Goal: Task Accomplishment & Management: Manage account settings

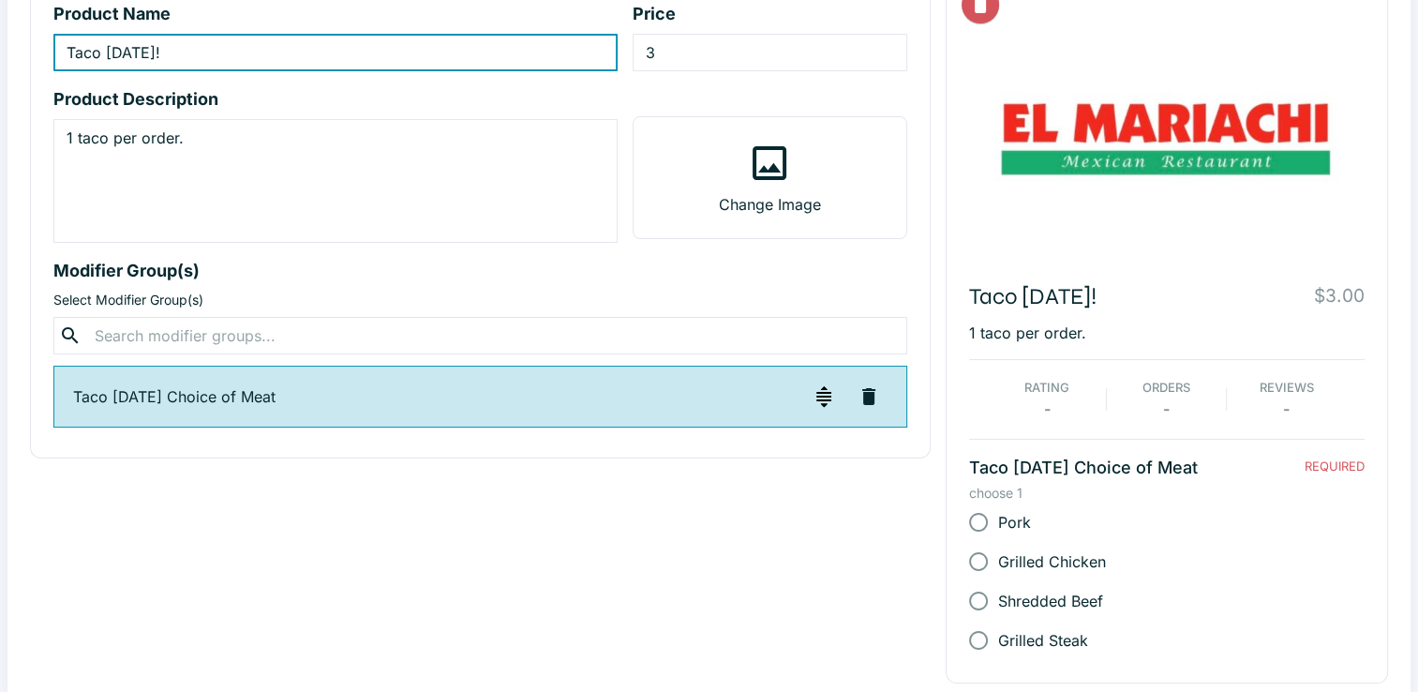
scroll to position [199, 0]
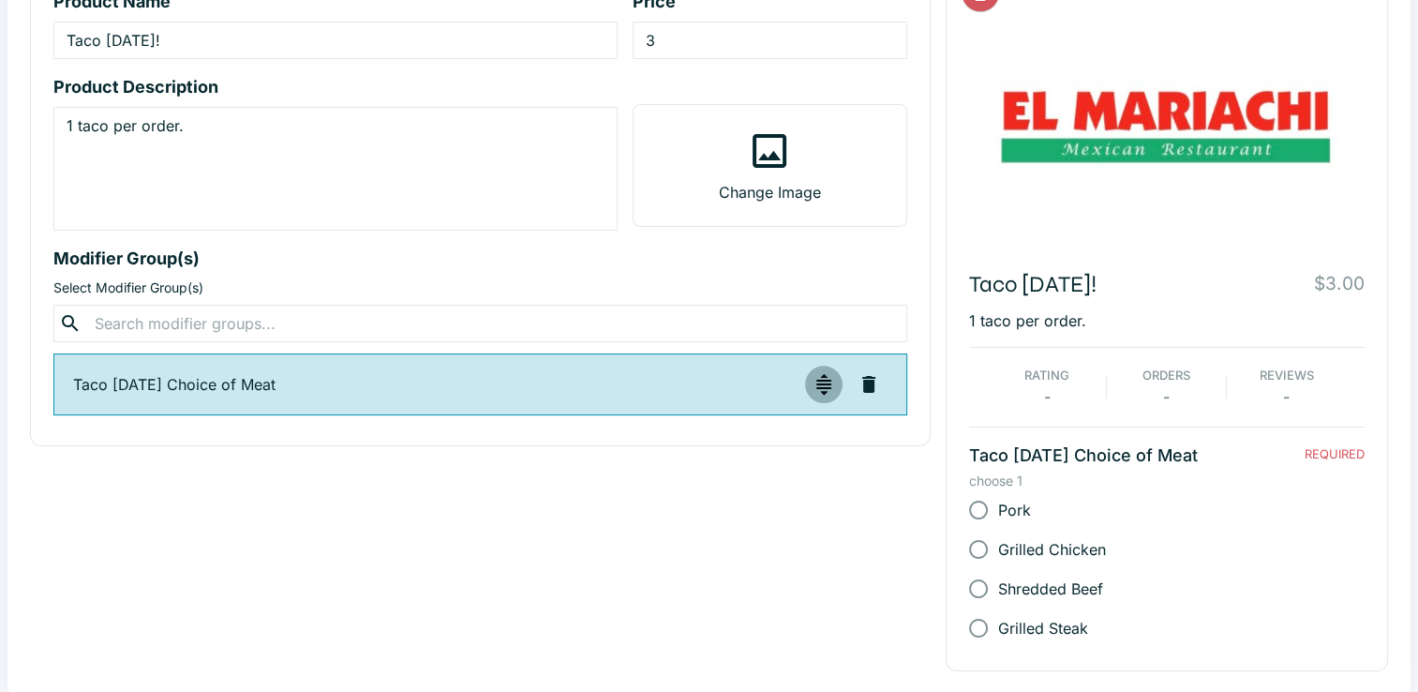
click at [826, 387] on img "button" at bounding box center [823, 384] width 22 height 22
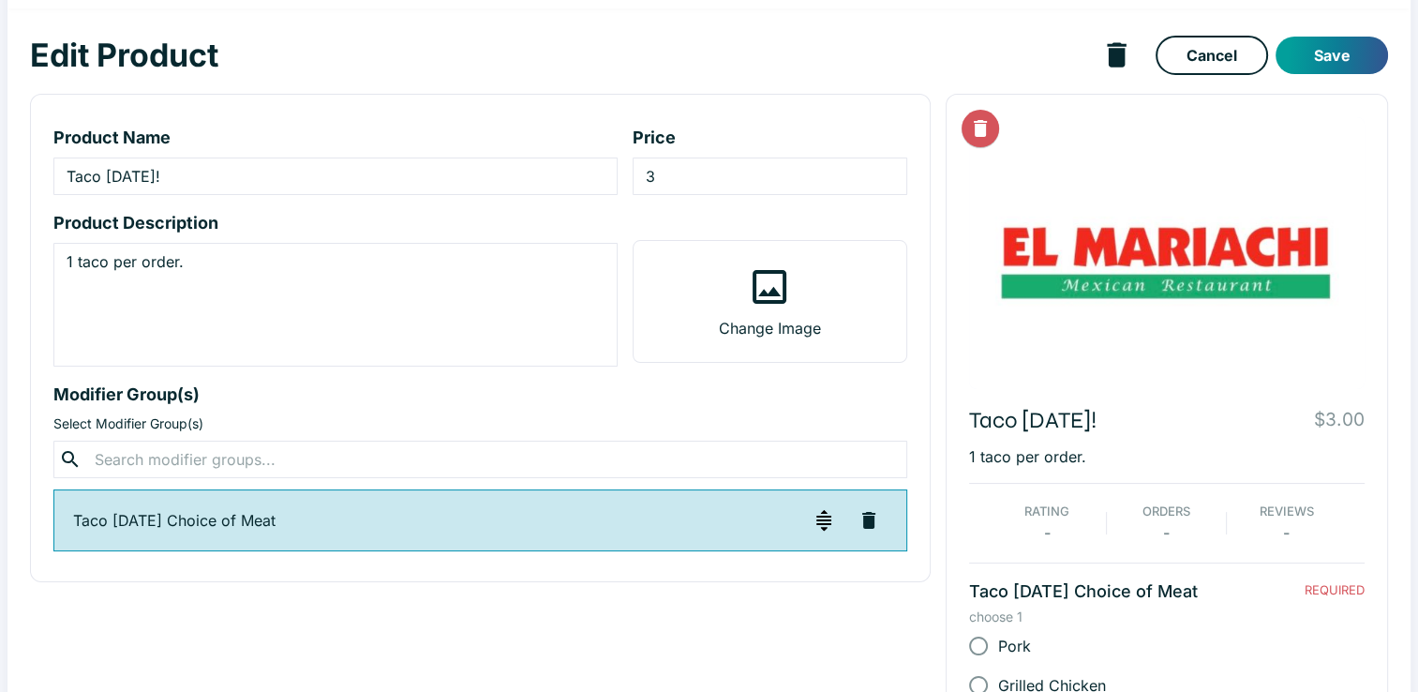
scroll to position [0, 0]
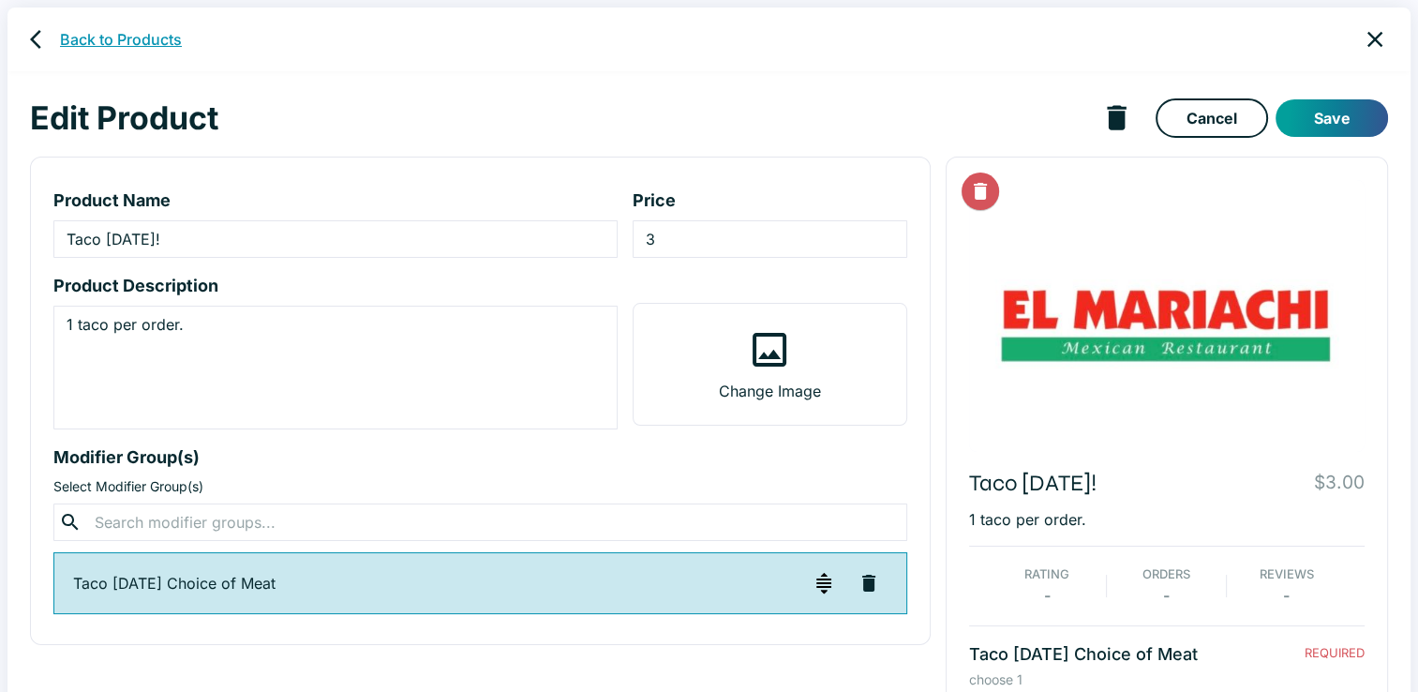
click at [105, 35] on link "Back to Products" at bounding box center [121, 39] width 122 height 22
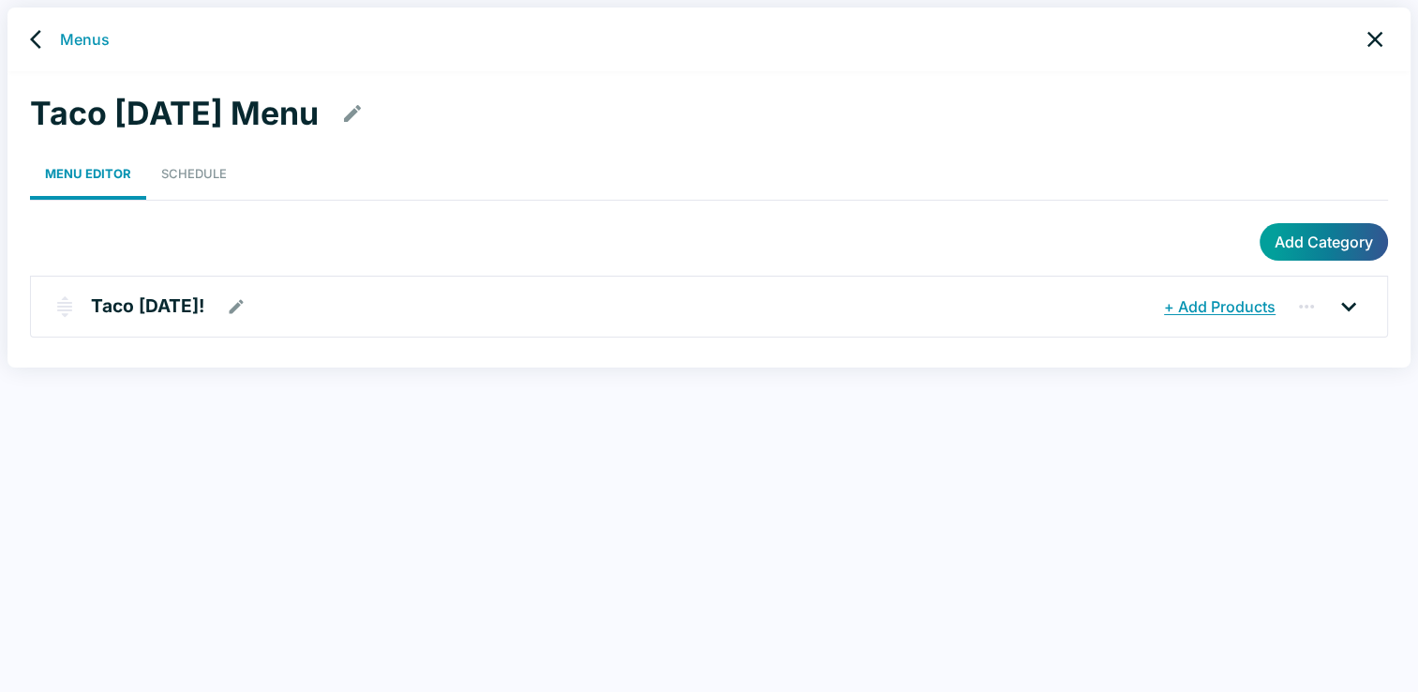
click at [1347, 302] on icon at bounding box center [1348, 306] width 30 height 30
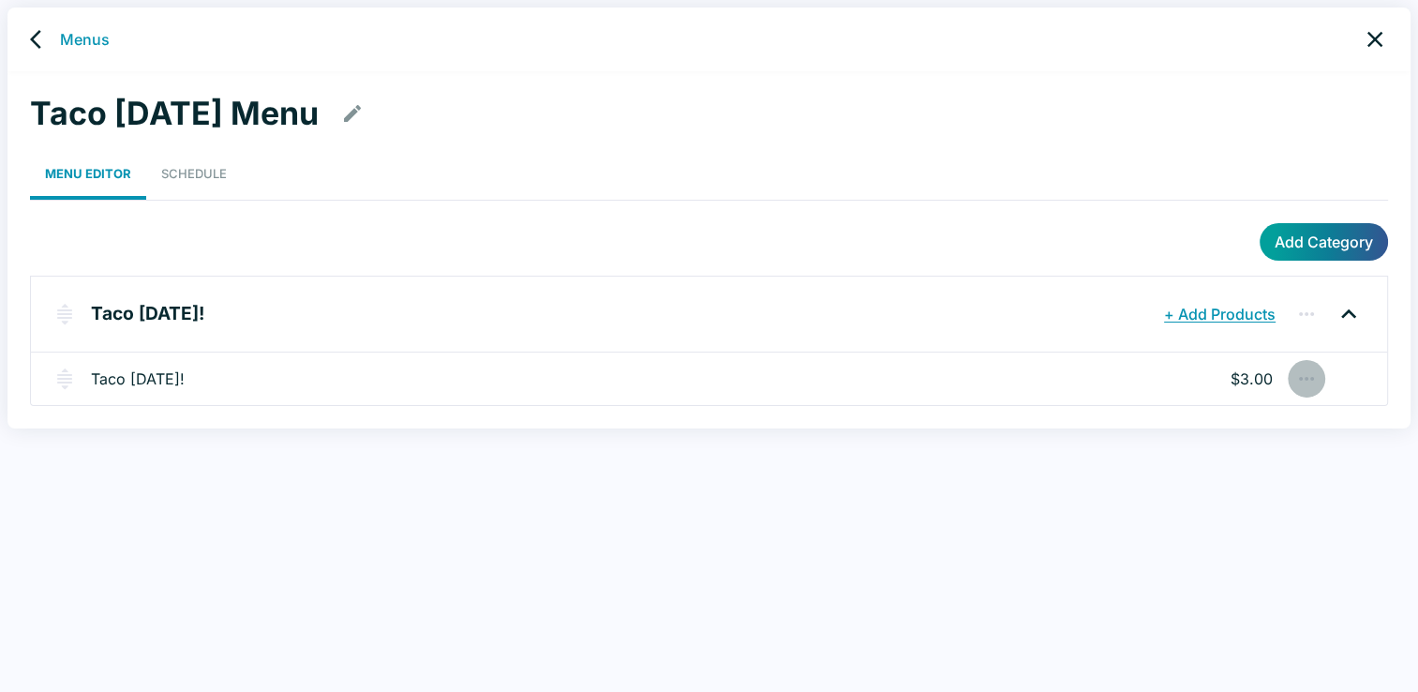
click at [1303, 377] on icon "button" at bounding box center [1306, 378] width 22 height 22
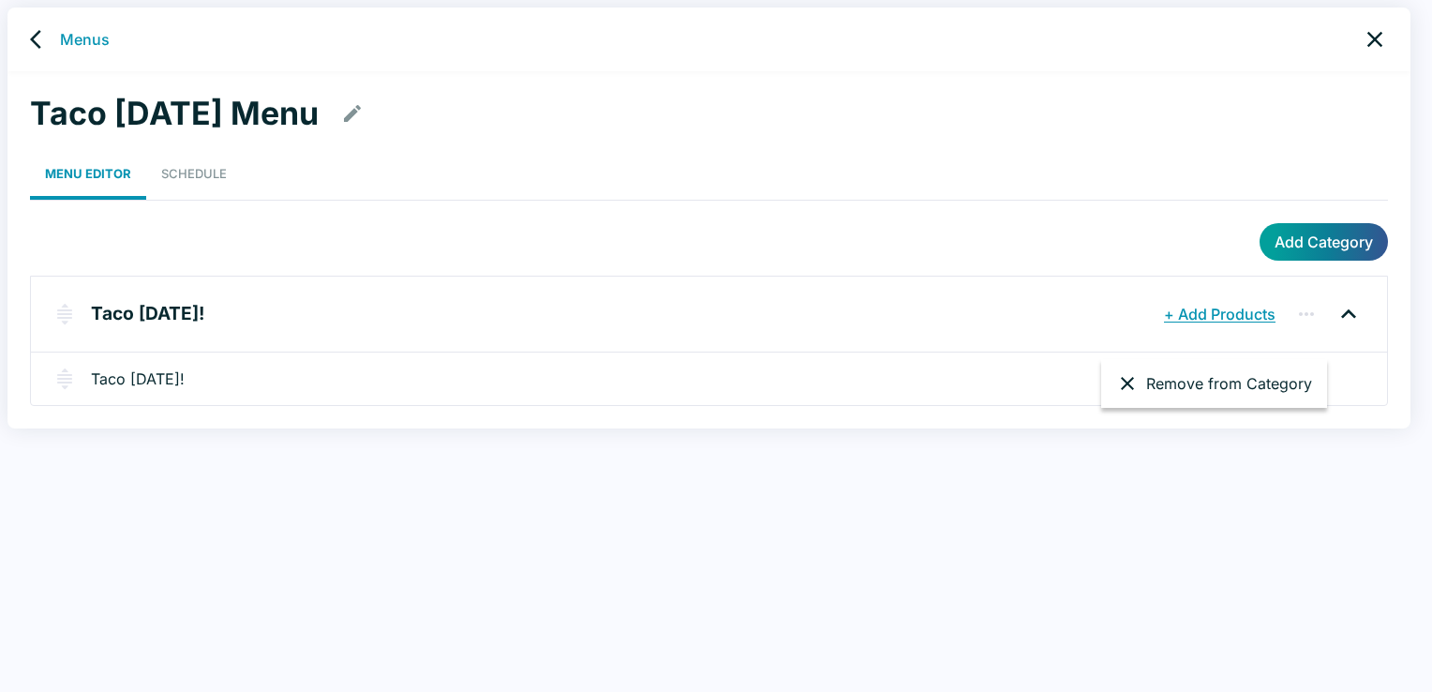
click at [1239, 454] on div at bounding box center [716, 346] width 1432 height 692
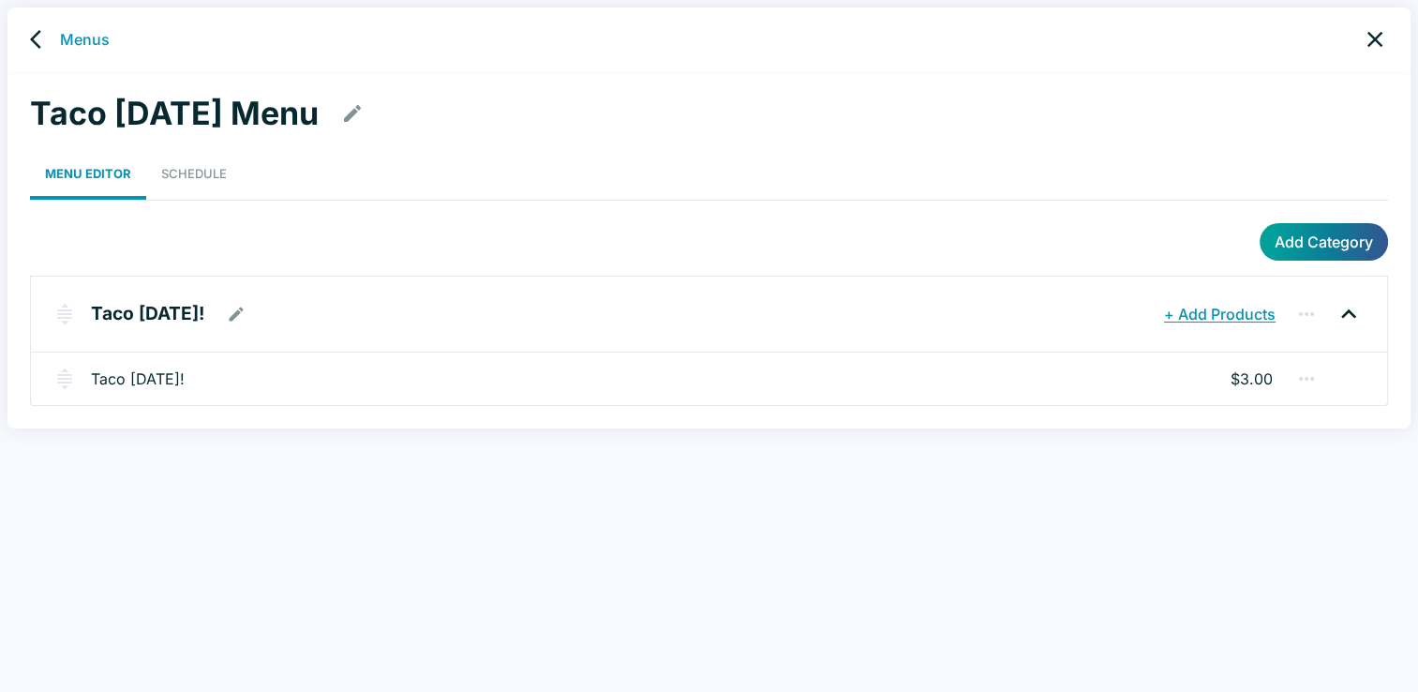
click at [146, 316] on p "Taco [DATE]!" at bounding box center [147, 313] width 113 height 27
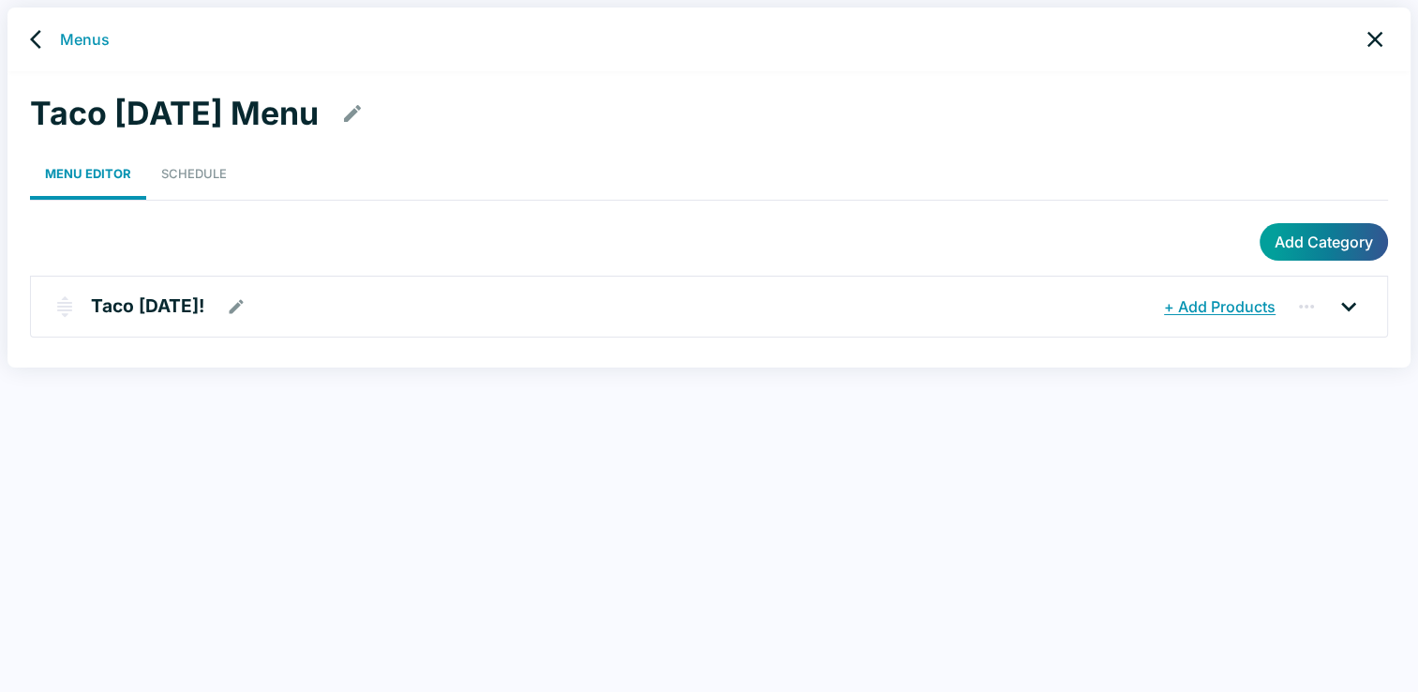
click at [146, 316] on p "Taco [DATE]!" at bounding box center [147, 305] width 113 height 27
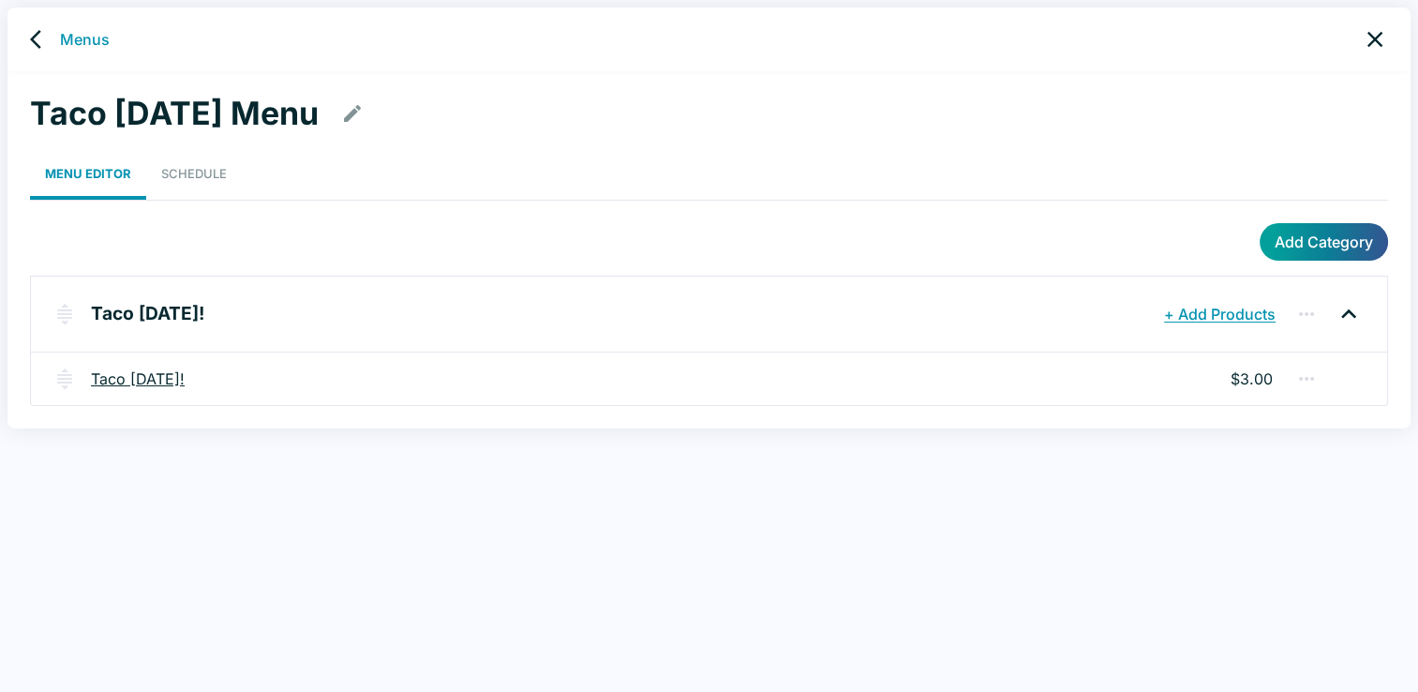
click at [142, 387] on link "Taco [DATE]!" at bounding box center [138, 378] width 94 height 22
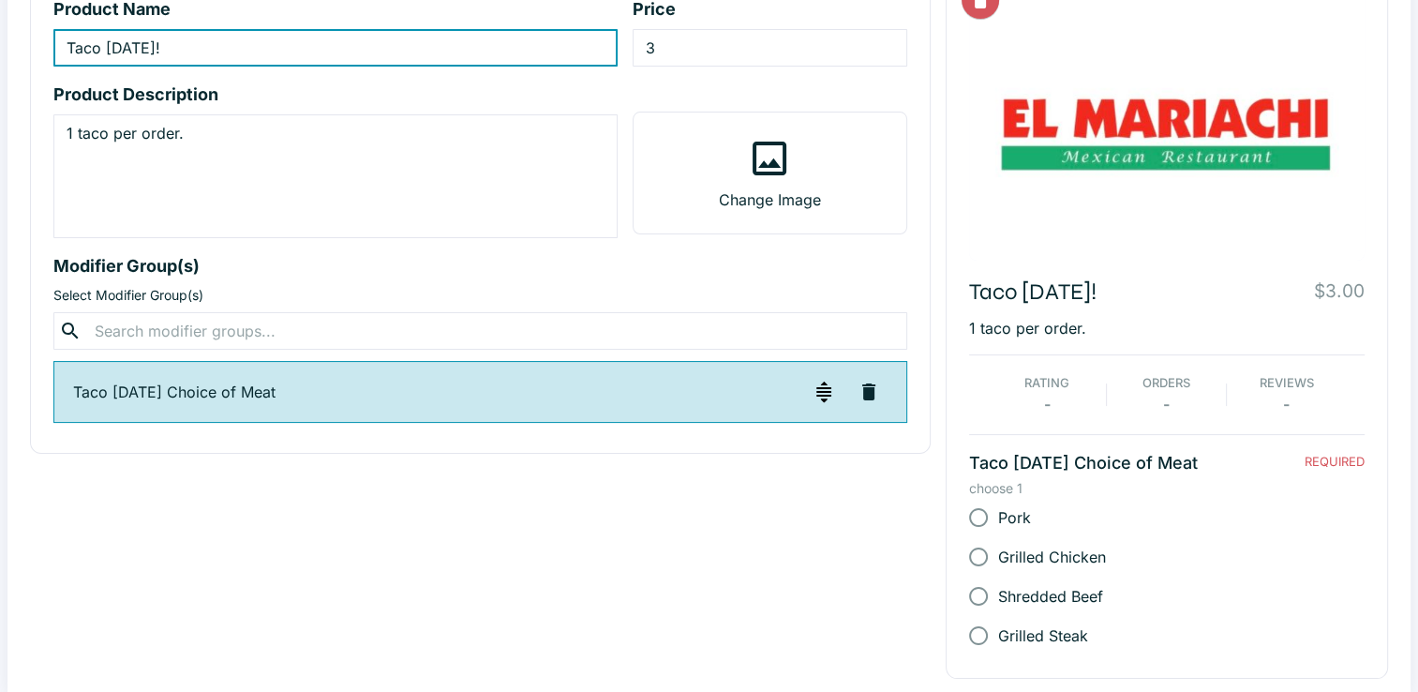
scroll to position [199, 0]
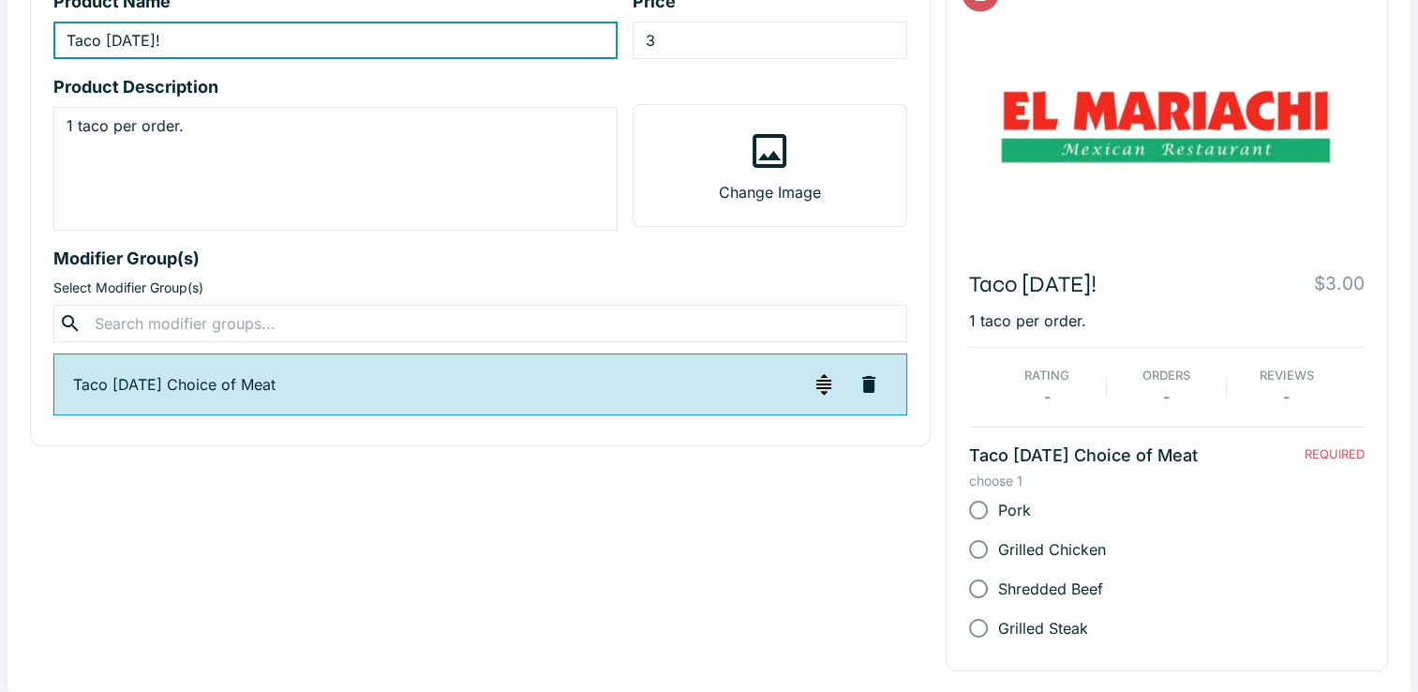
click at [996, 543] on input "Grilled Chicken" at bounding box center [978, 548] width 39 height 39
radio input "true"
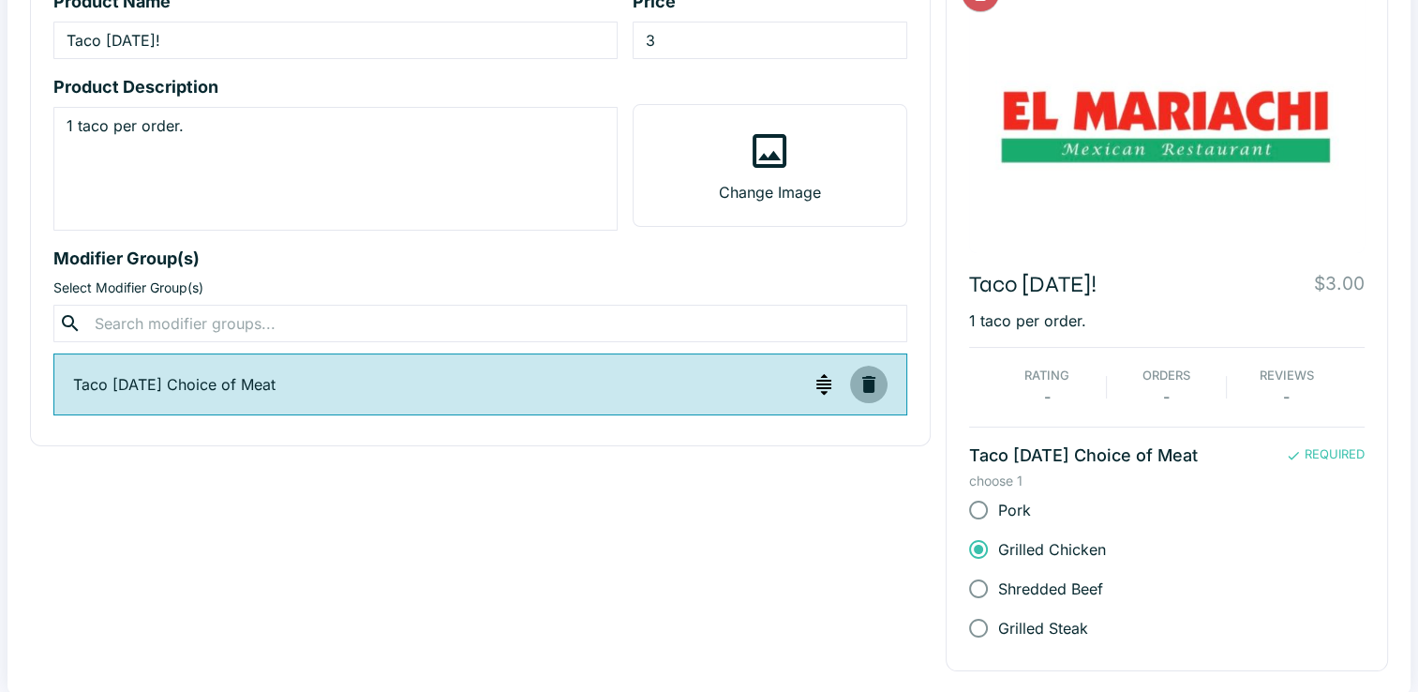
click at [866, 380] on icon "button" at bounding box center [868, 384] width 13 height 17
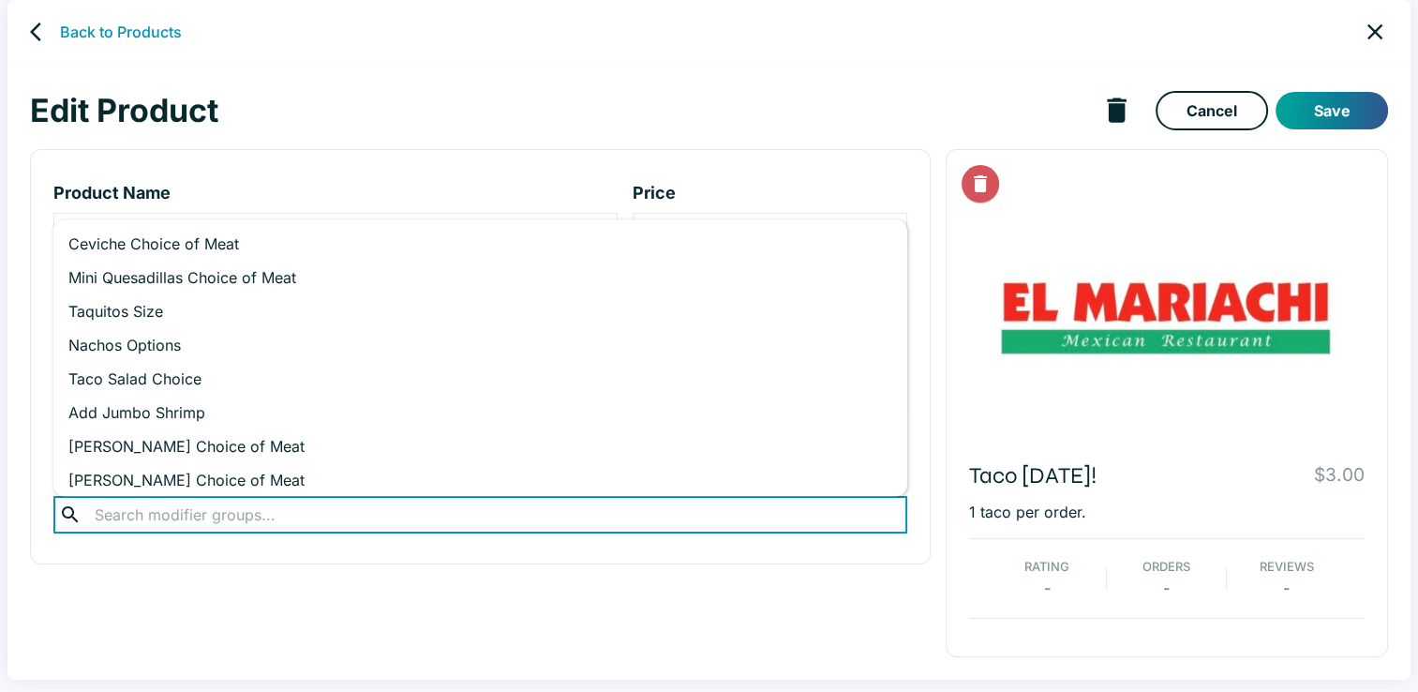
click at [296, 508] on input "text" at bounding box center [479, 514] width 781 height 26
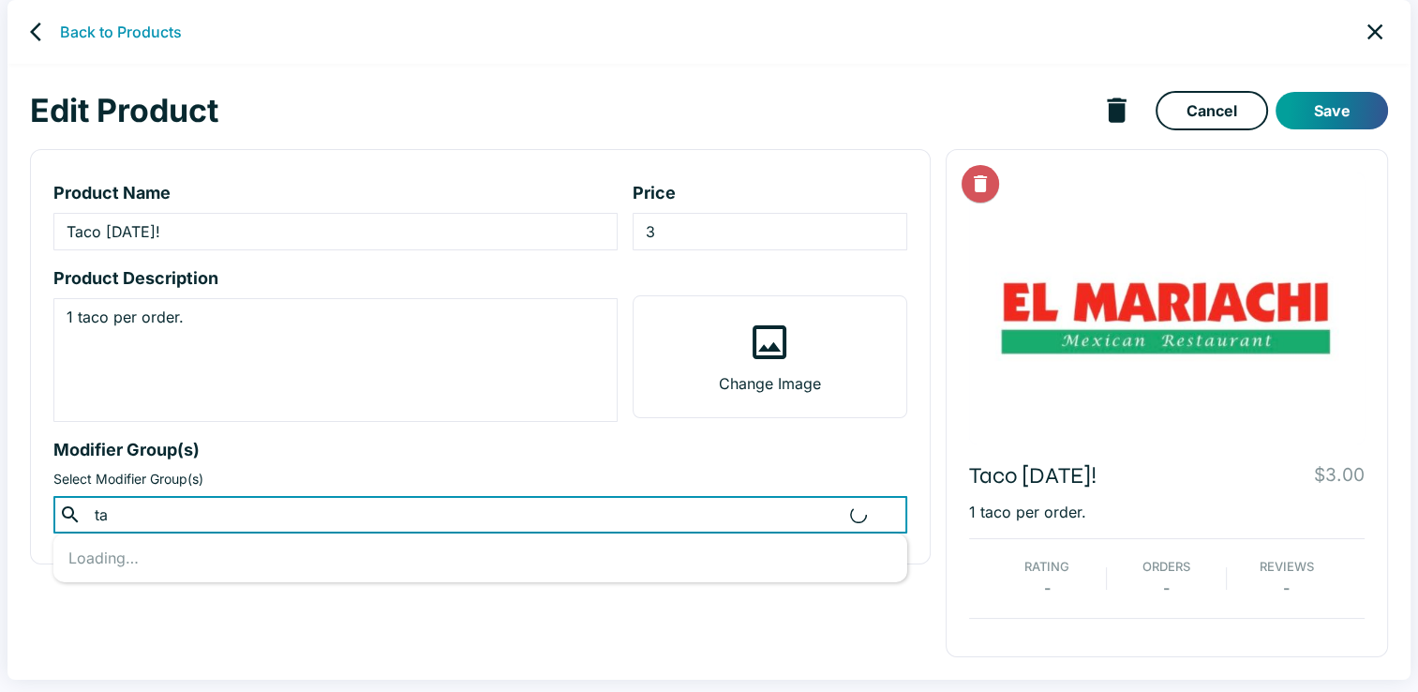
type input "t"
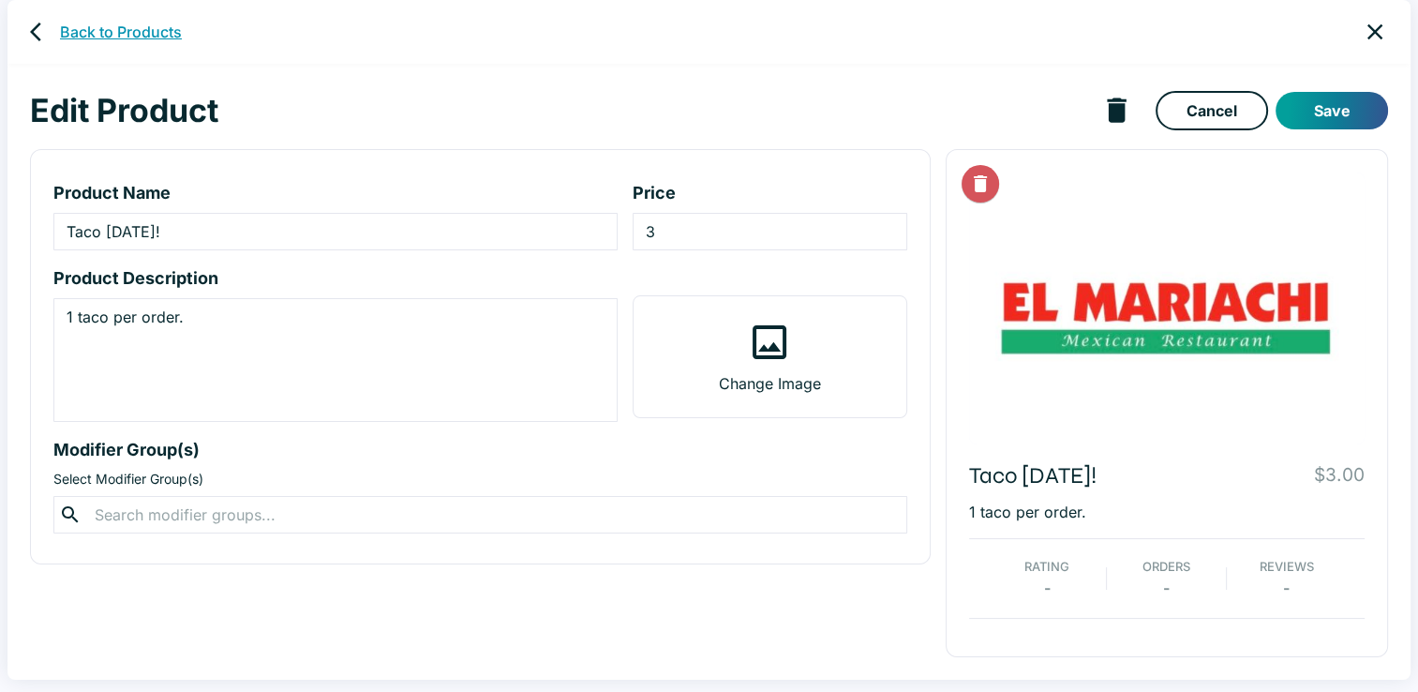
click at [100, 36] on link "Back to Products" at bounding box center [121, 32] width 122 height 22
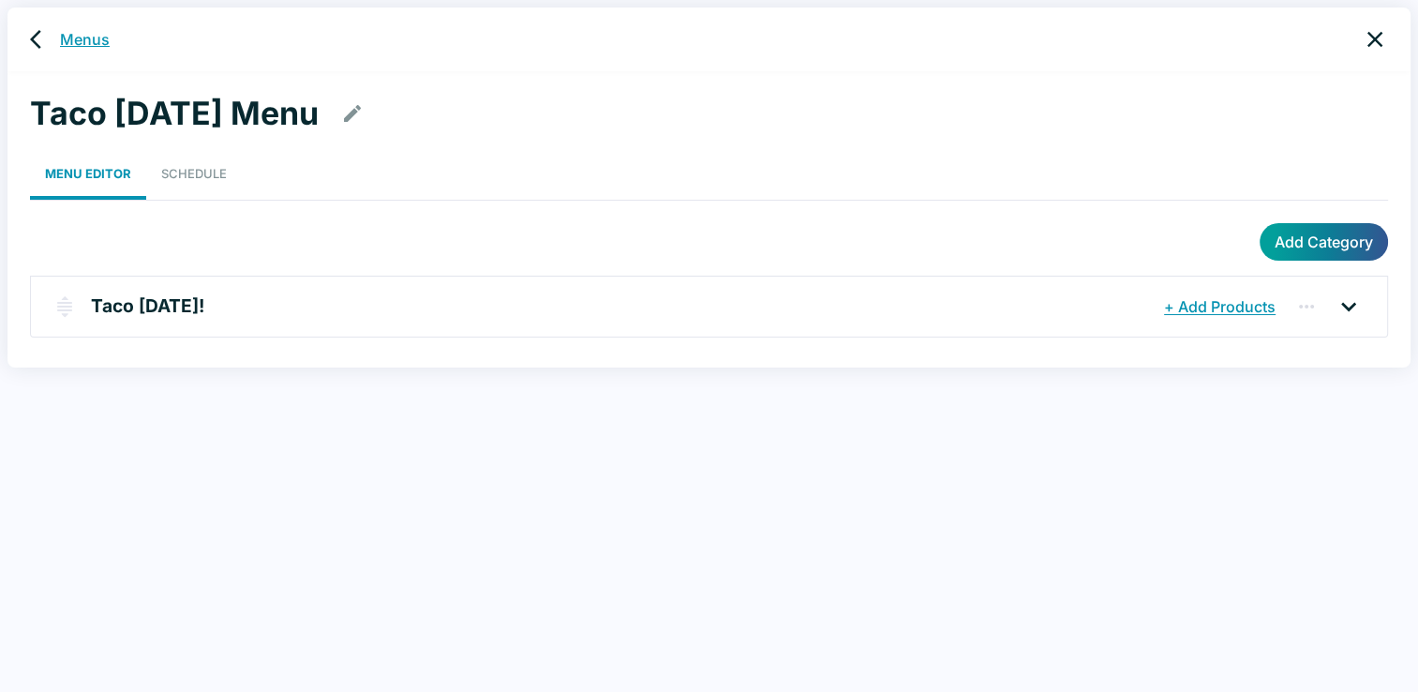
click at [86, 37] on link "Menus" at bounding box center [85, 39] width 50 height 22
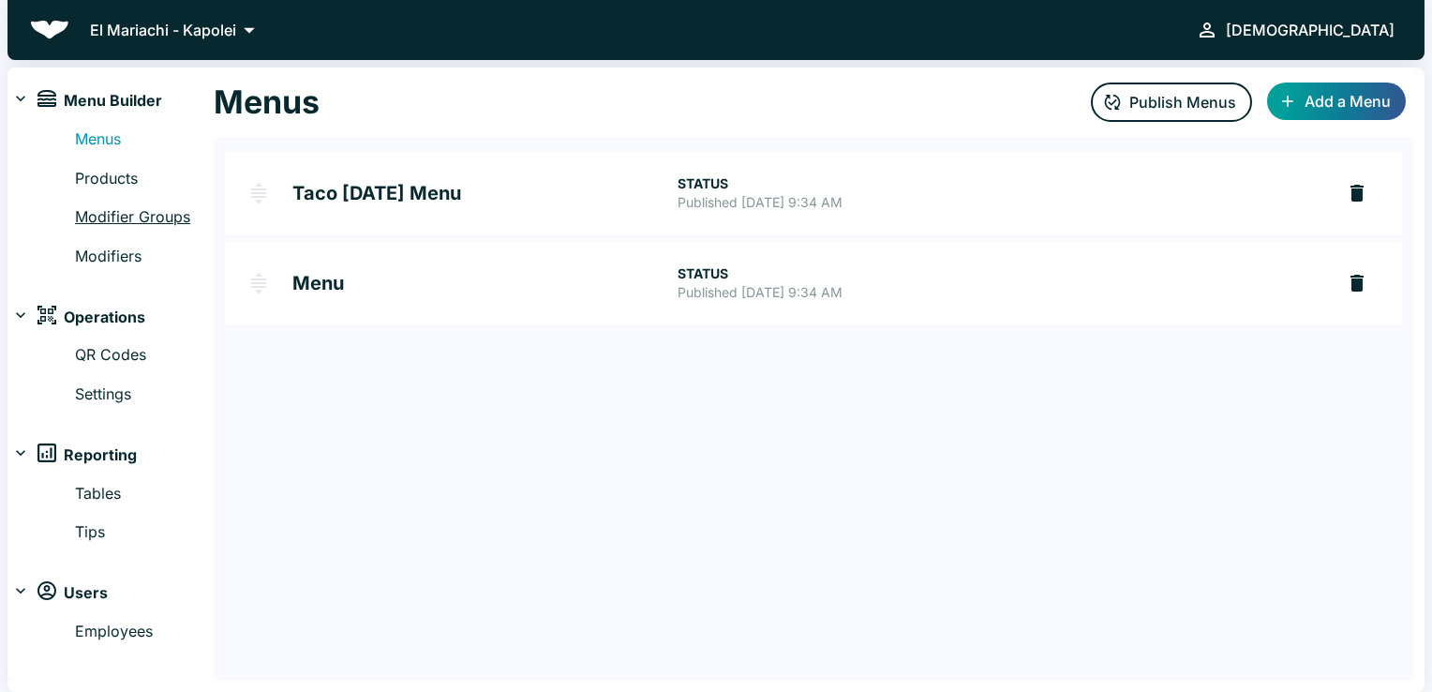
click at [119, 223] on link "Modifier Groups" at bounding box center [144, 217] width 139 height 24
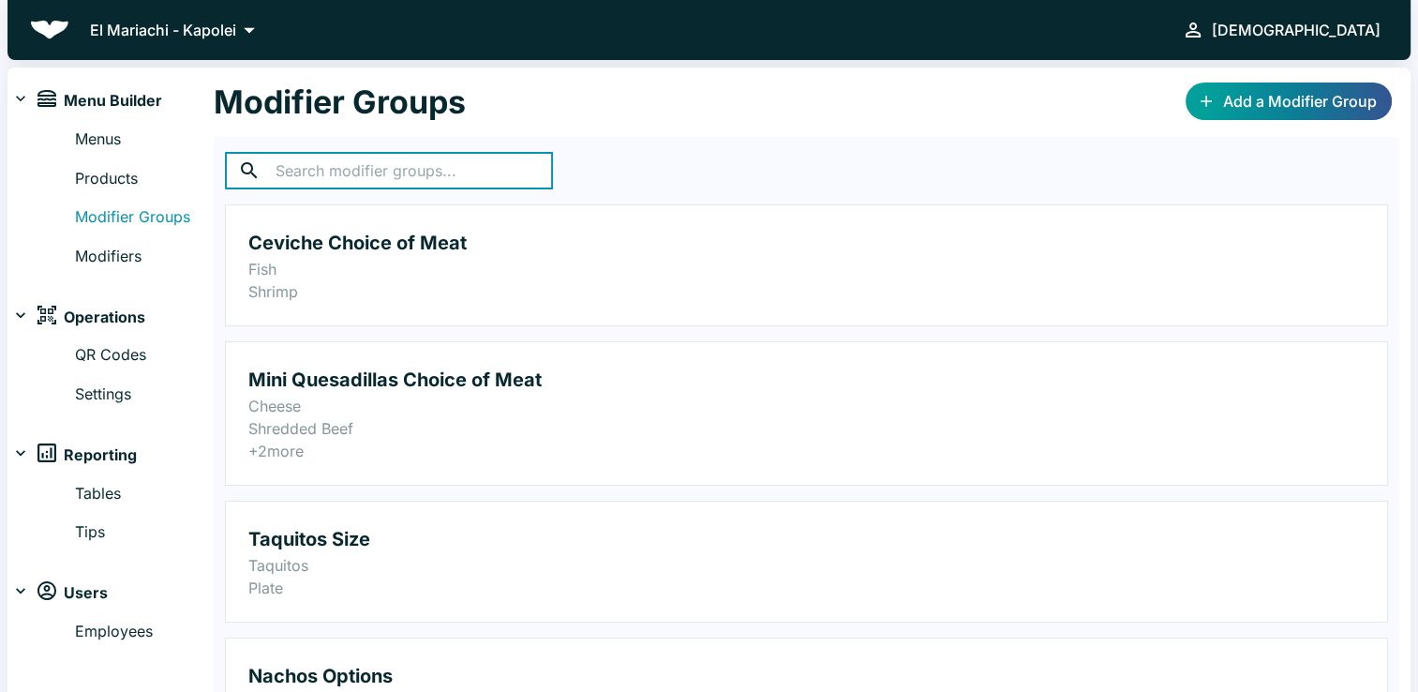
click at [444, 165] on input "text" at bounding box center [413, 170] width 277 height 37
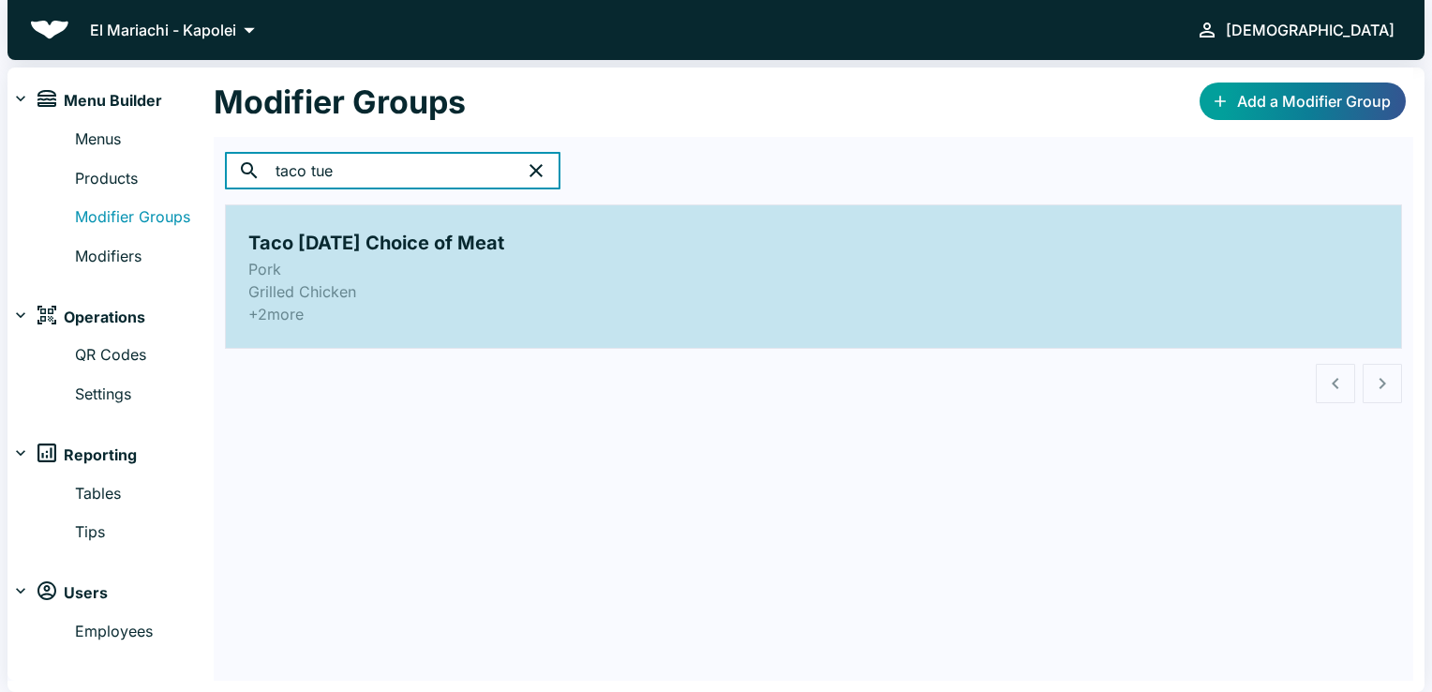
type input "taco tue"
click at [447, 280] on p "Grilled Chicken" at bounding box center [813, 291] width 1130 height 22
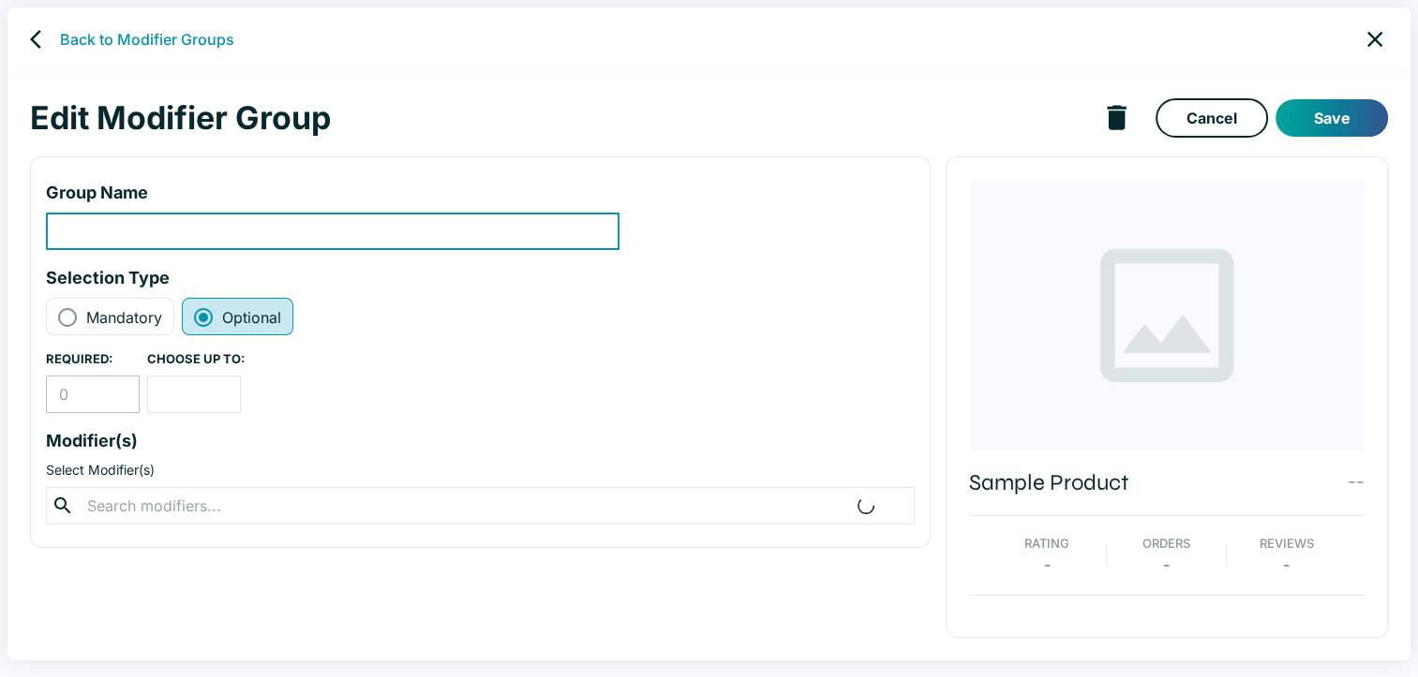
type input "Taco [DATE] Choice of Meat"
radio input "true"
radio input "false"
type input "1"
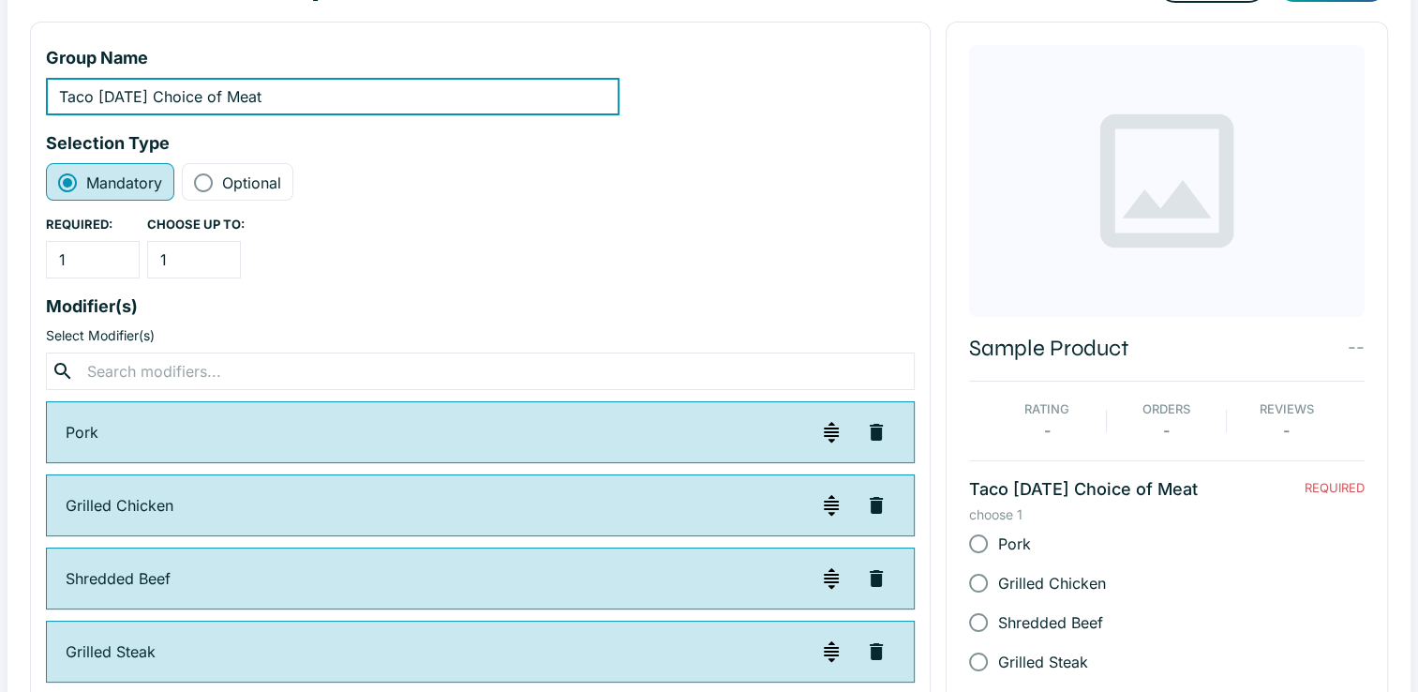
scroll to position [169, 0]
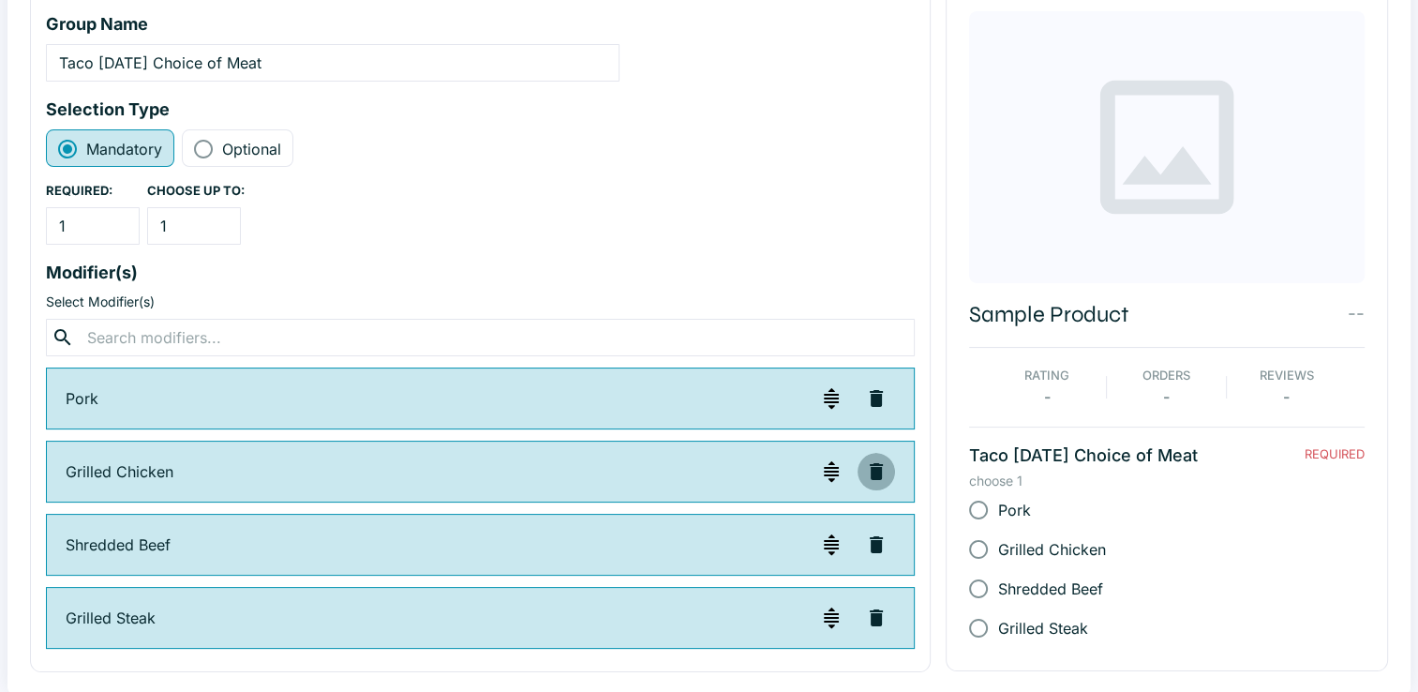
click at [870, 469] on icon "button" at bounding box center [876, 471] width 13 height 17
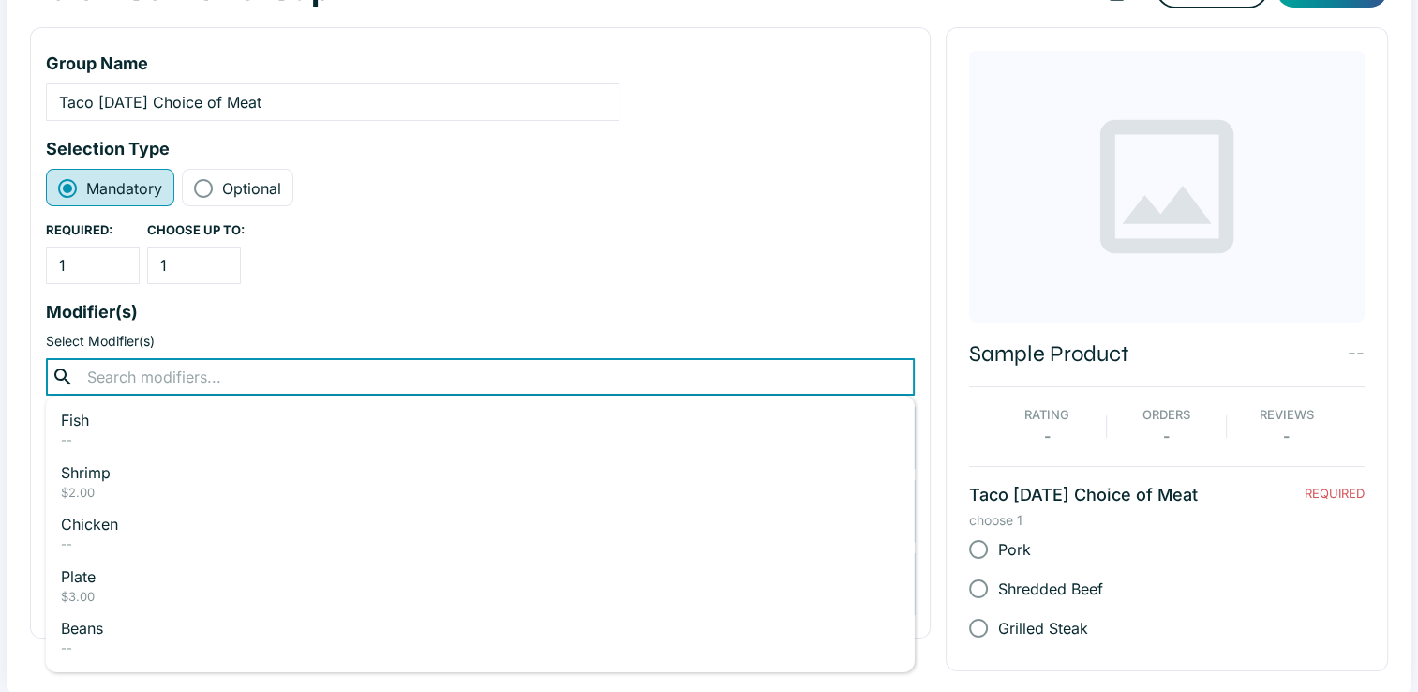
click at [349, 371] on input "text" at bounding box center [480, 377] width 796 height 26
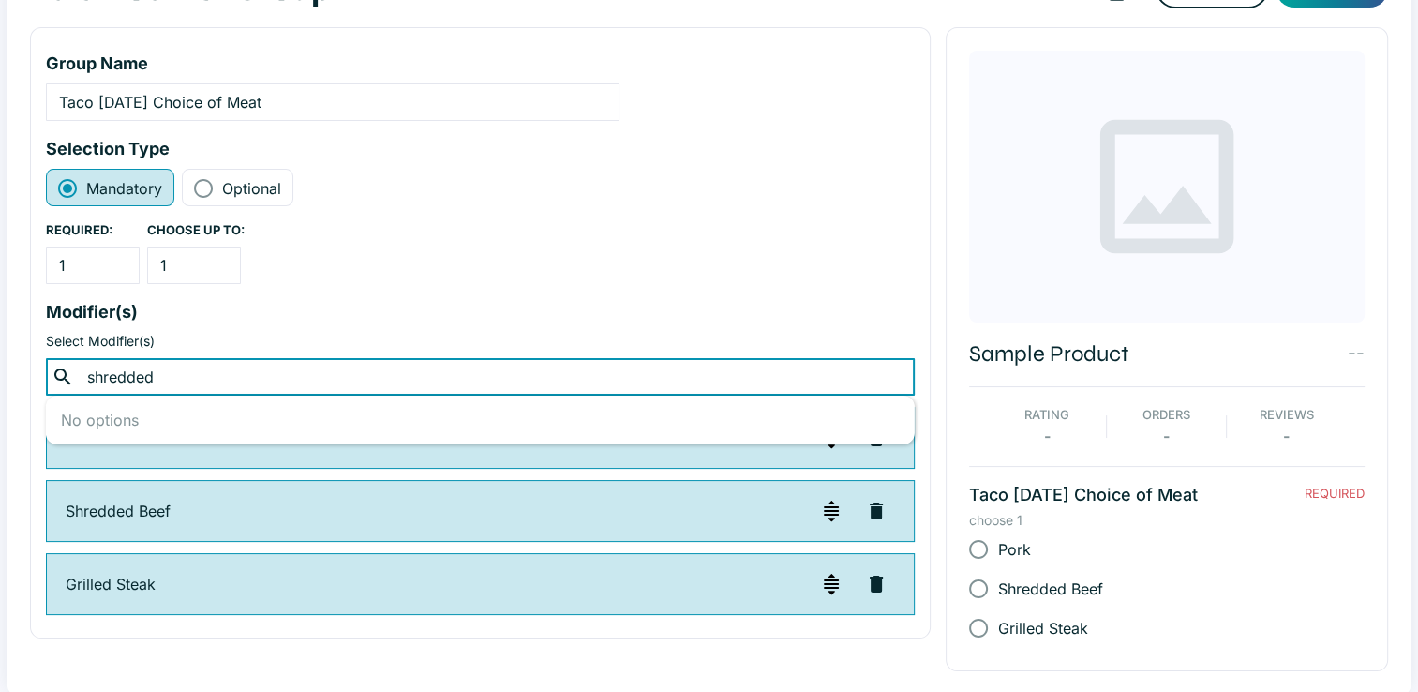
type input "shredded c"
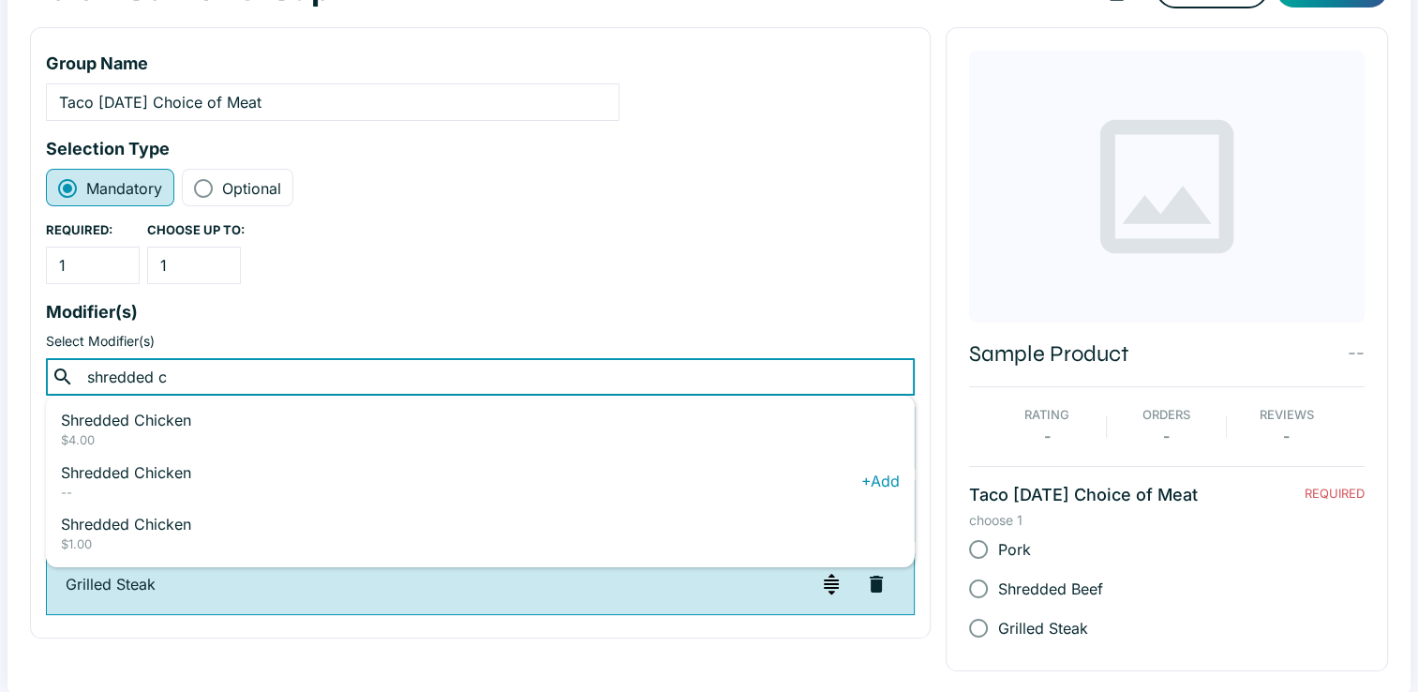
click at [190, 461] on p "Shredded Chicken" at bounding box center [461, 472] width 800 height 22
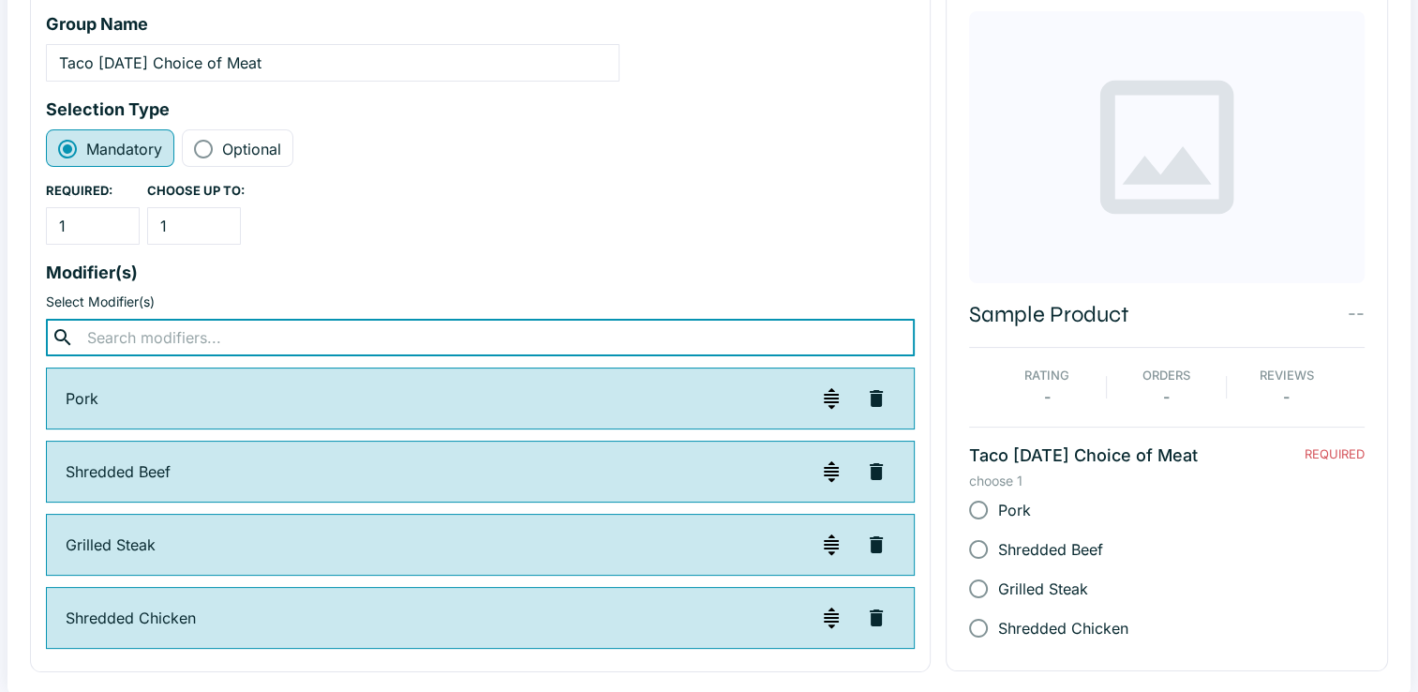
scroll to position [0, 0]
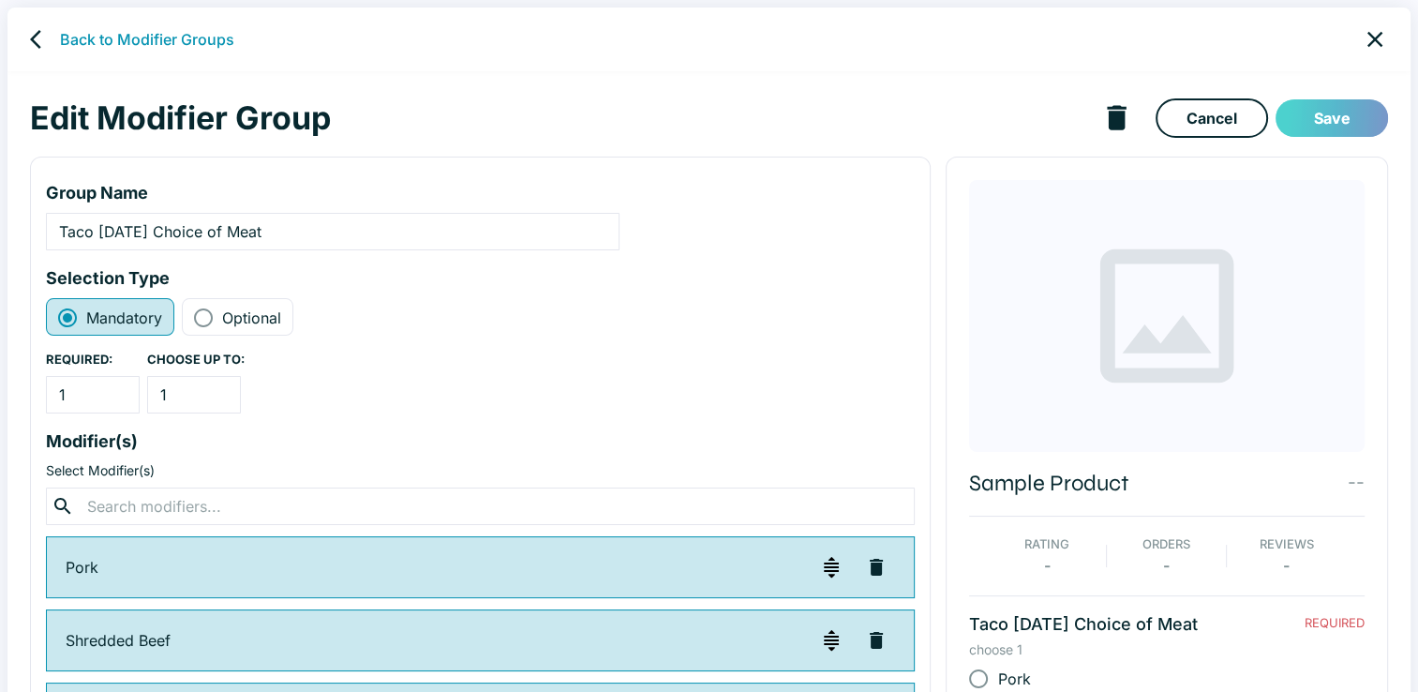
click at [1324, 127] on button "Save" at bounding box center [1331, 117] width 112 height 37
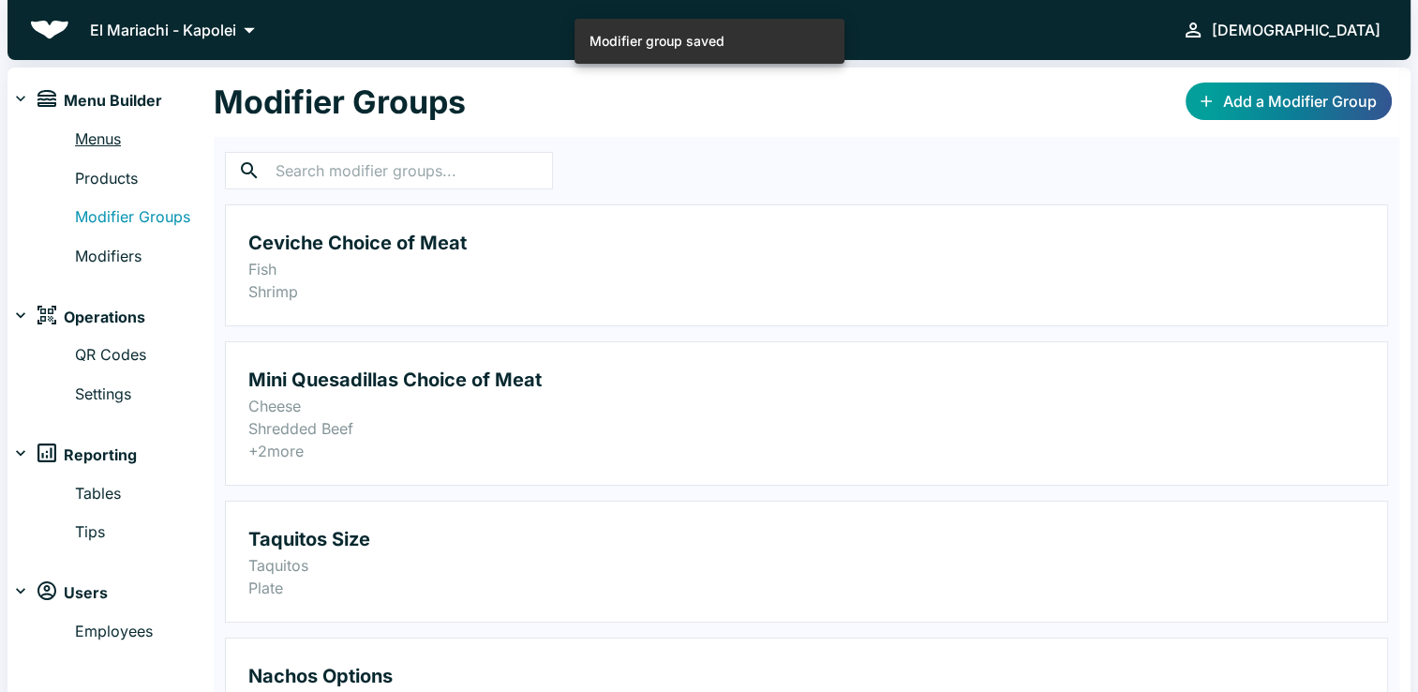
click at [92, 141] on link "Menus" at bounding box center [144, 139] width 139 height 24
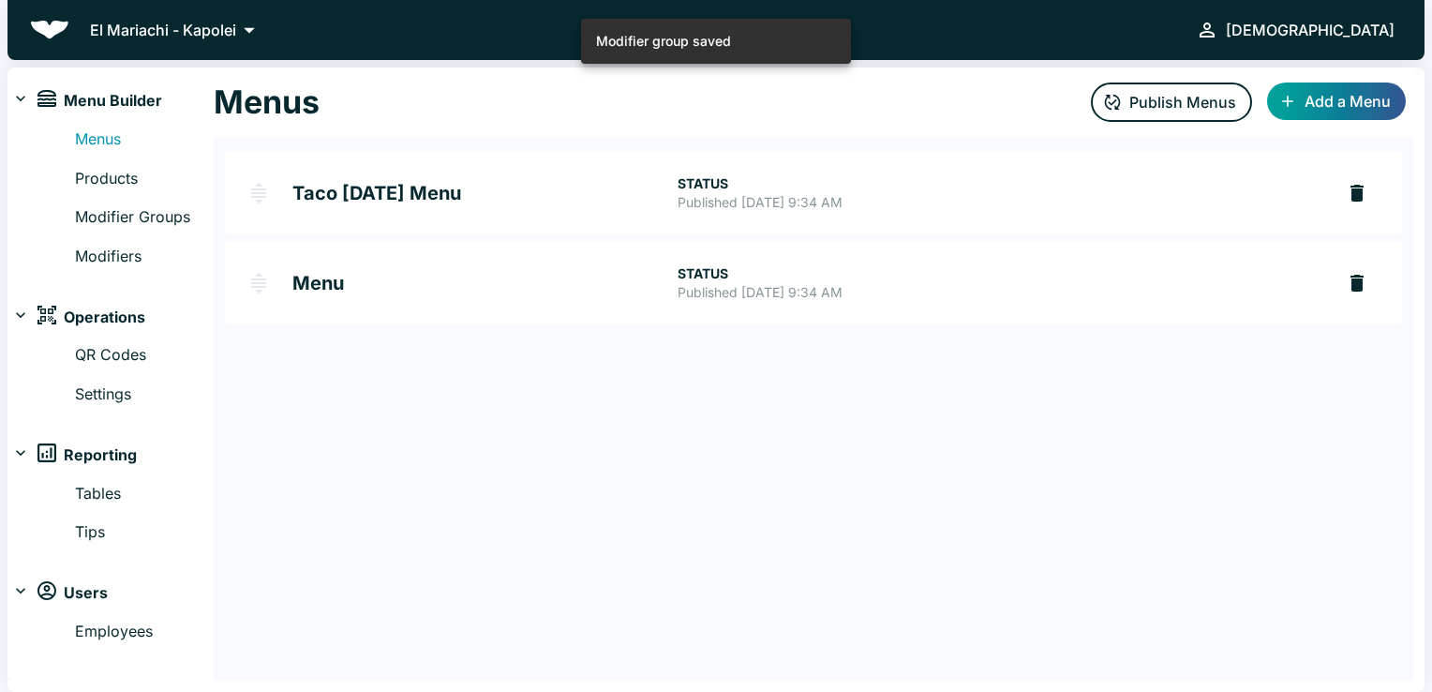
click at [424, 202] on h2 "Taco [DATE] Menu" at bounding box center [484, 193] width 385 height 19
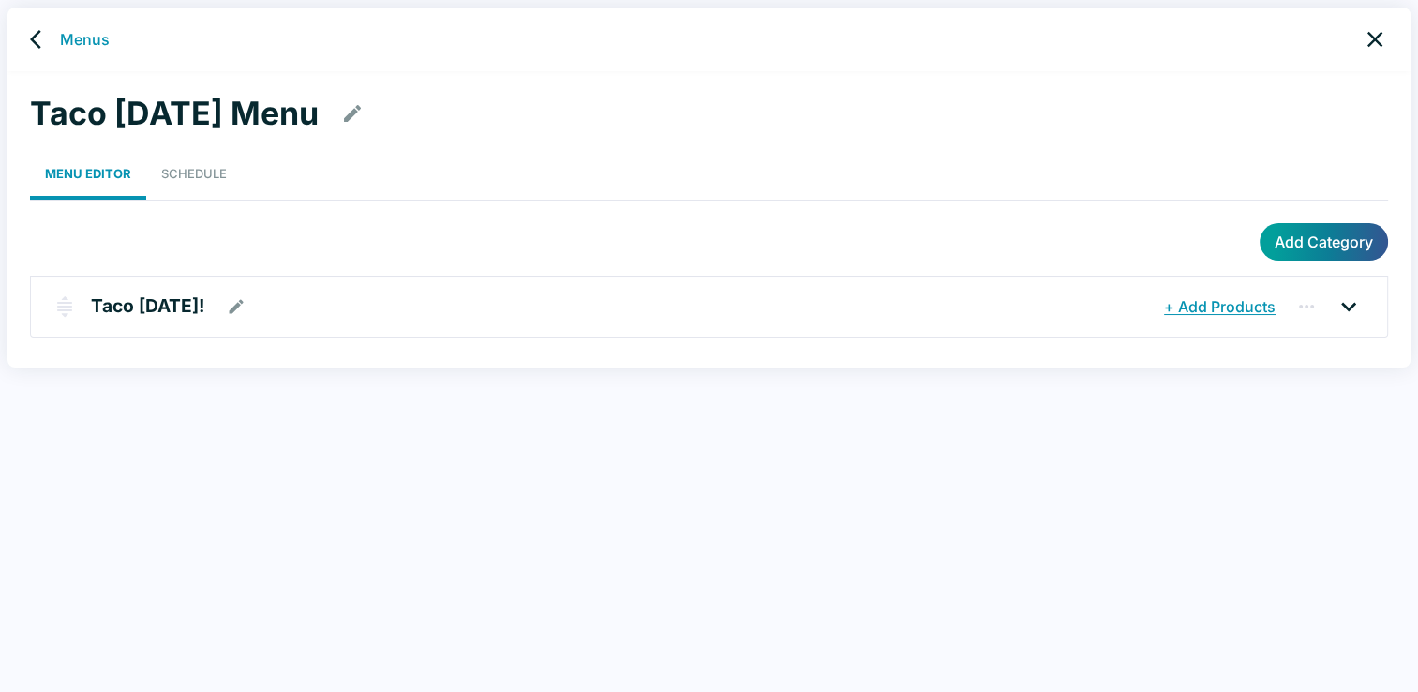
click at [1342, 313] on icon at bounding box center [1348, 306] width 30 height 30
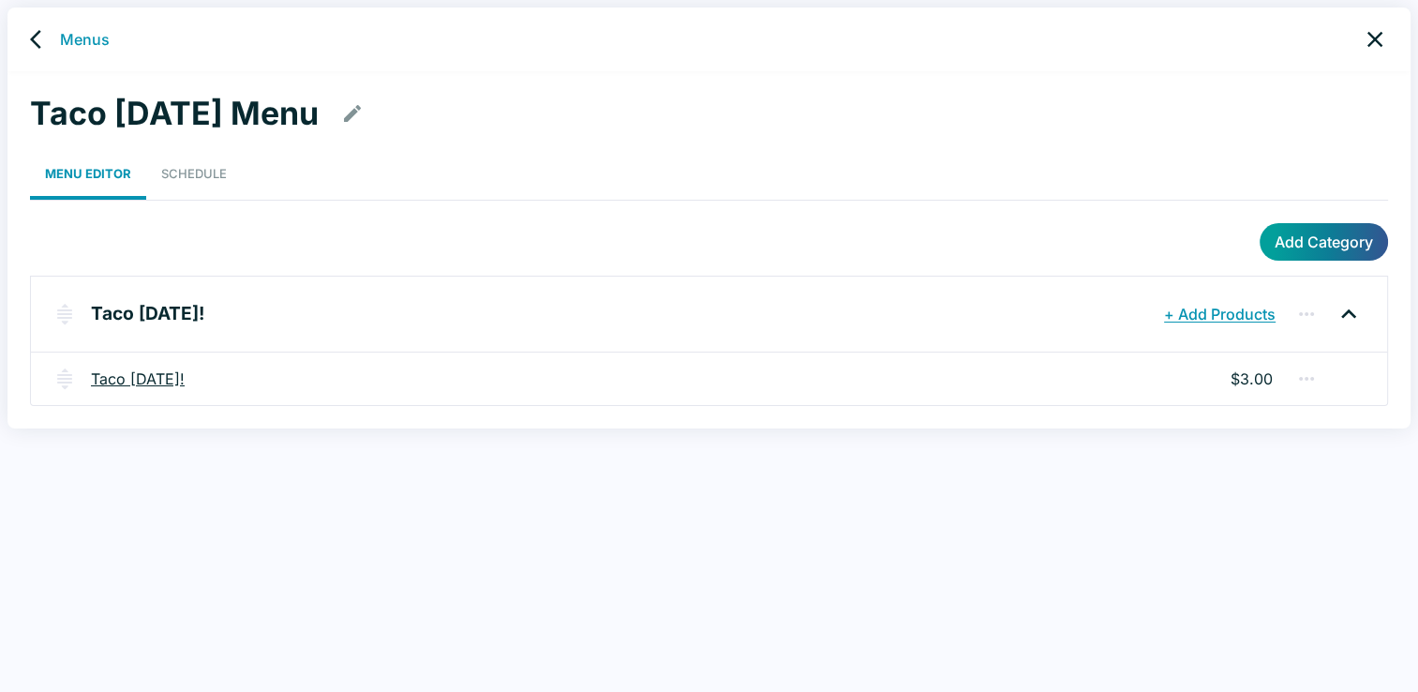
click at [177, 383] on link "Taco [DATE]!" at bounding box center [138, 378] width 94 height 22
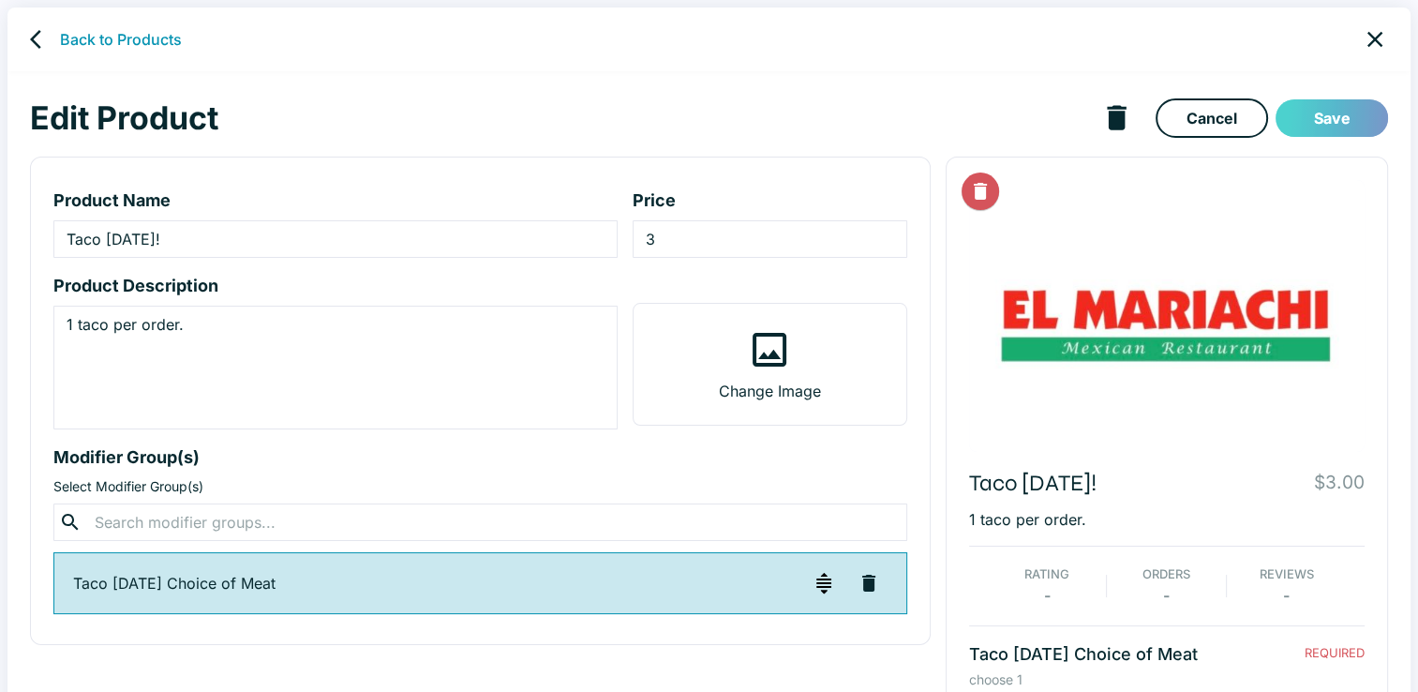
click at [1357, 130] on button "Save" at bounding box center [1331, 117] width 112 height 37
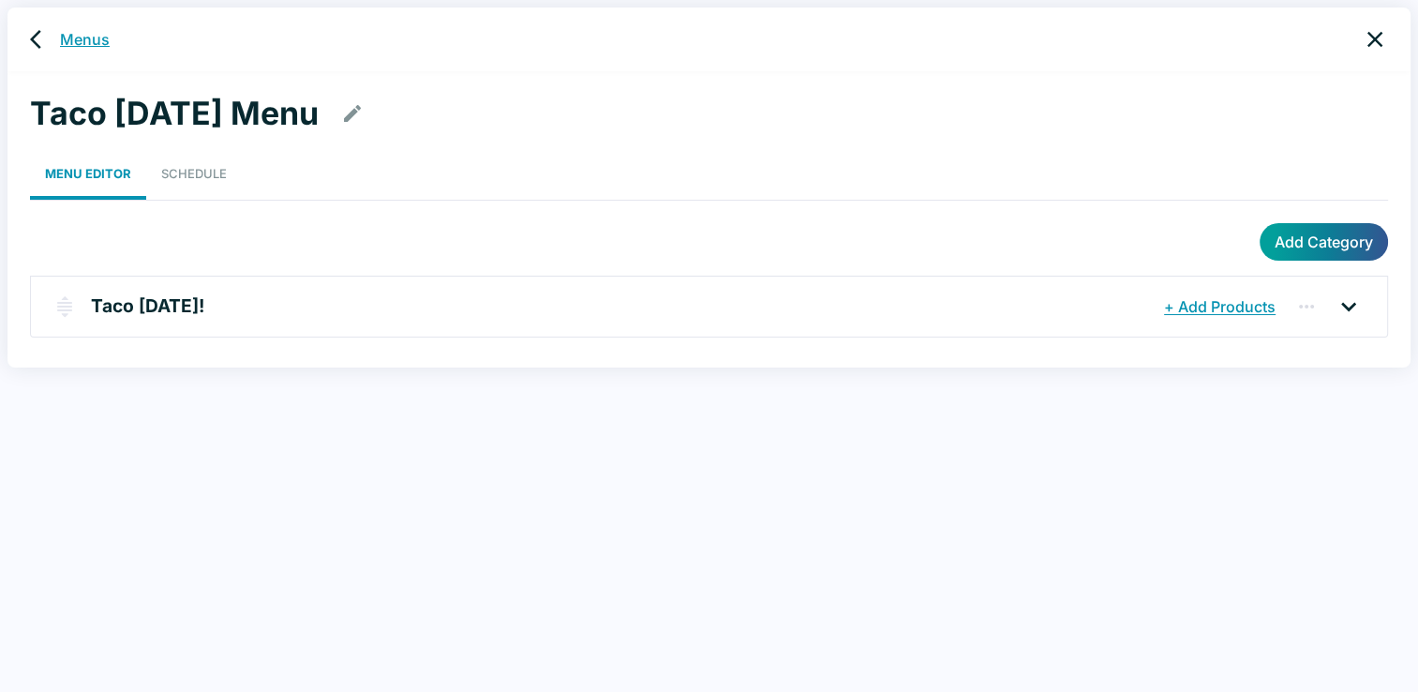
click at [79, 45] on link "Menus" at bounding box center [85, 39] width 50 height 22
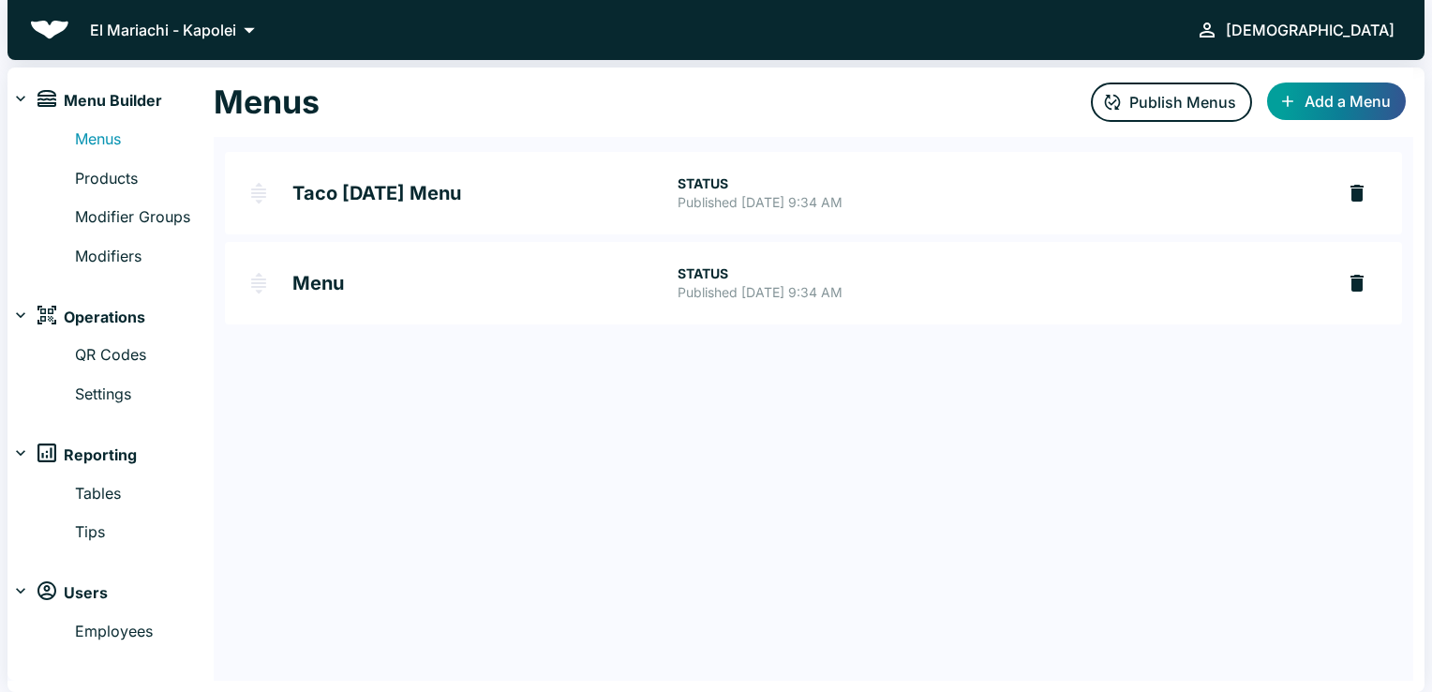
click at [340, 287] on h2 "Menu" at bounding box center [484, 283] width 385 height 19
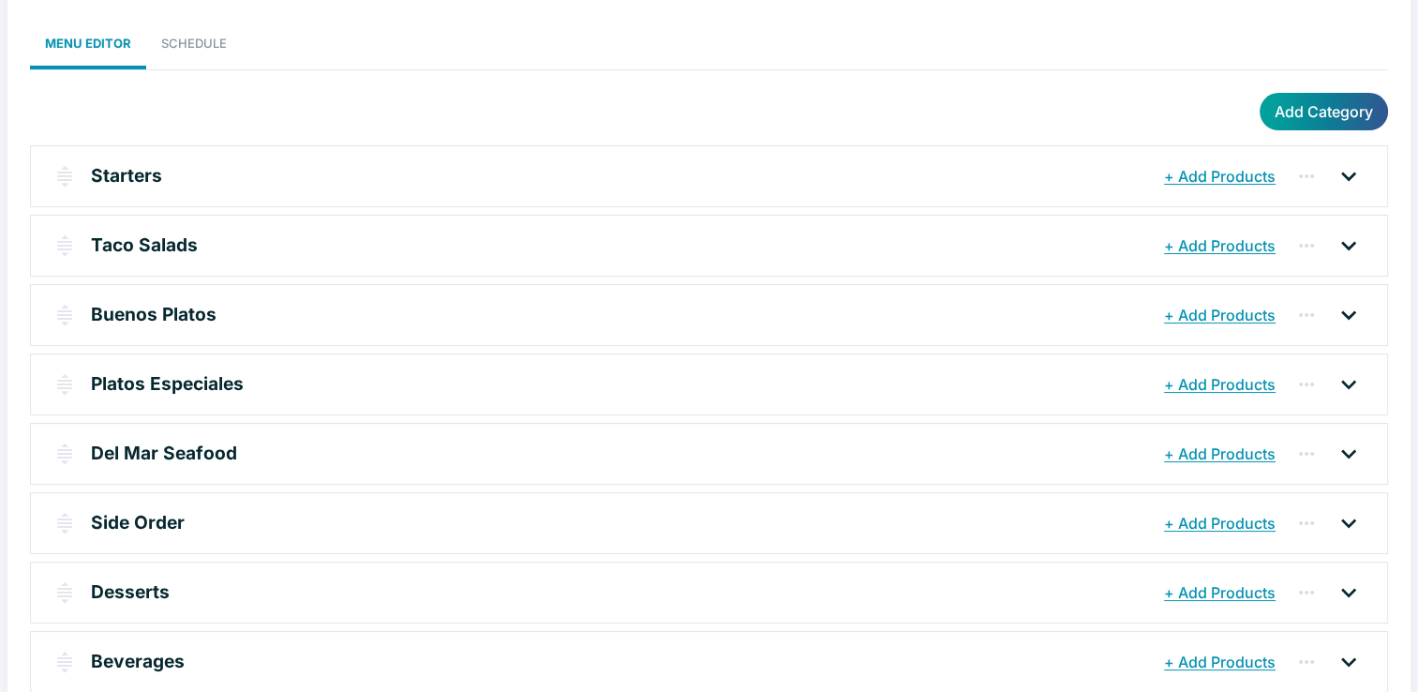
scroll to position [157, 0]
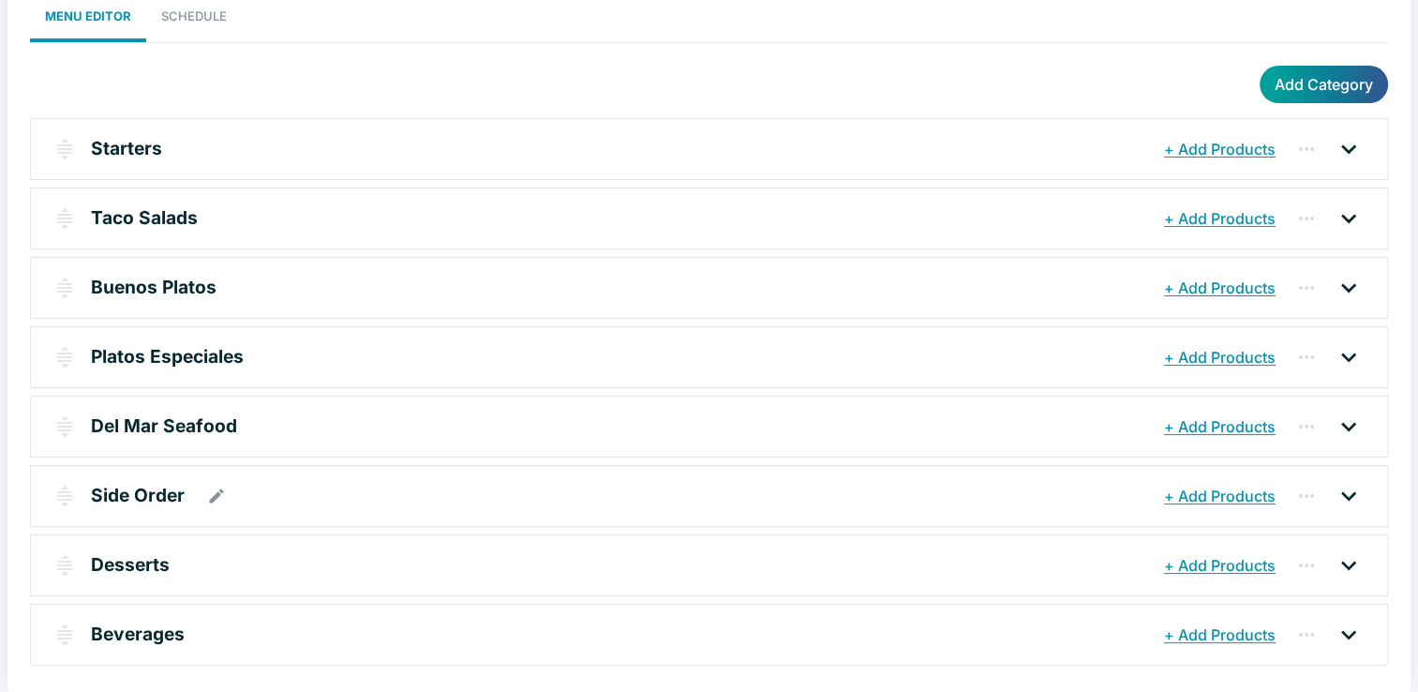
click at [1346, 490] on icon at bounding box center [1348, 496] width 30 height 30
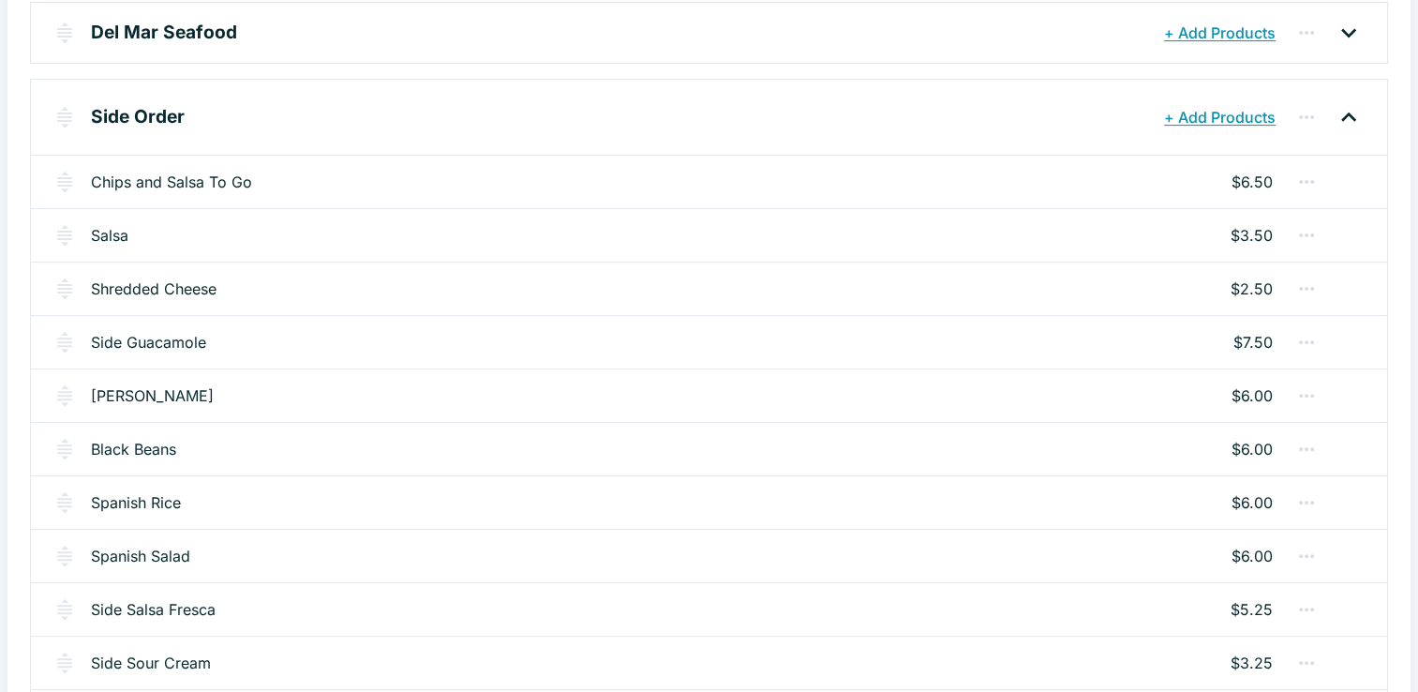
scroll to position [0, 0]
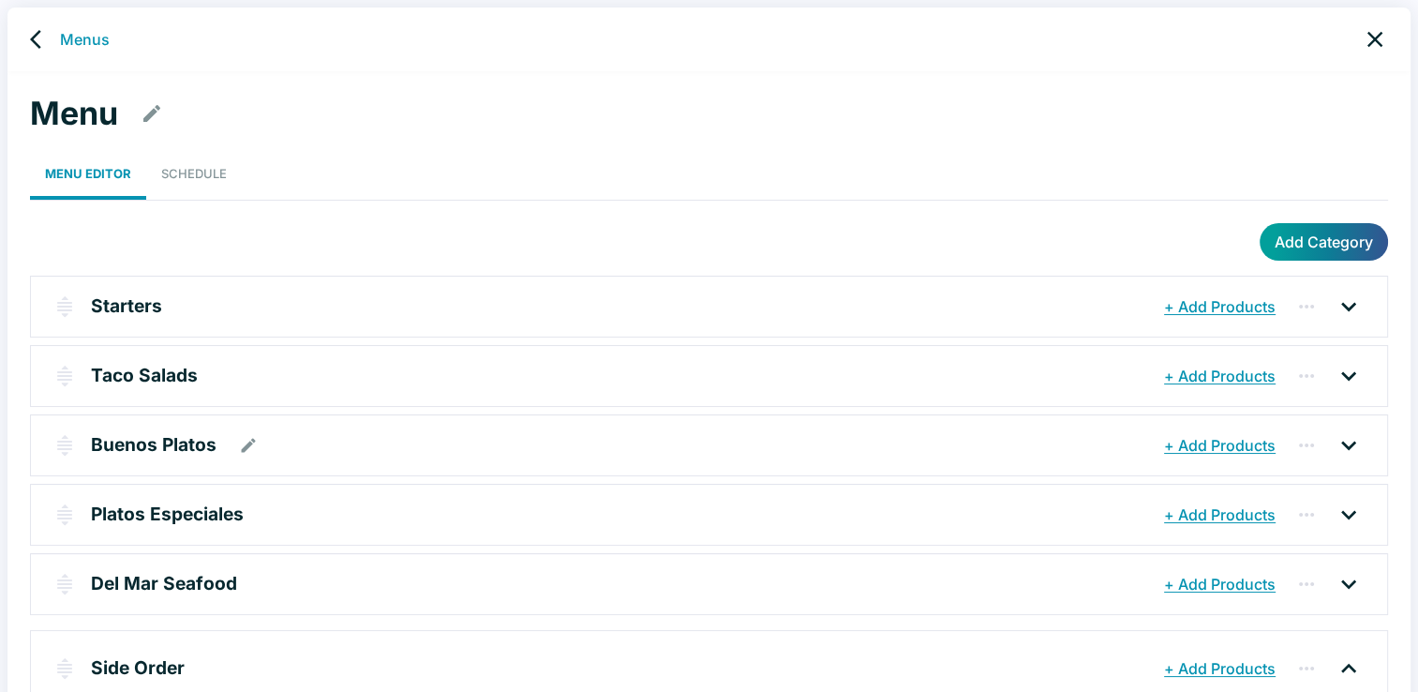
click at [1346, 448] on icon at bounding box center [1348, 445] width 30 height 30
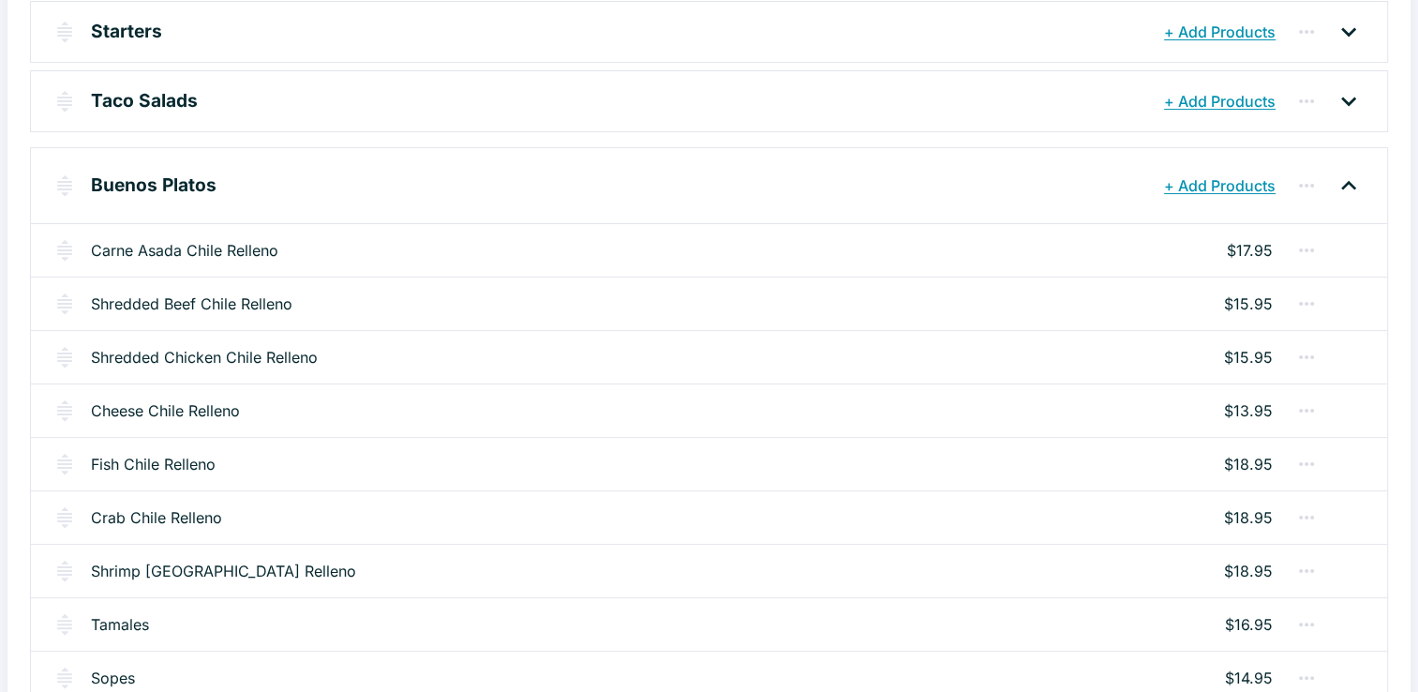
scroll to position [284, 0]
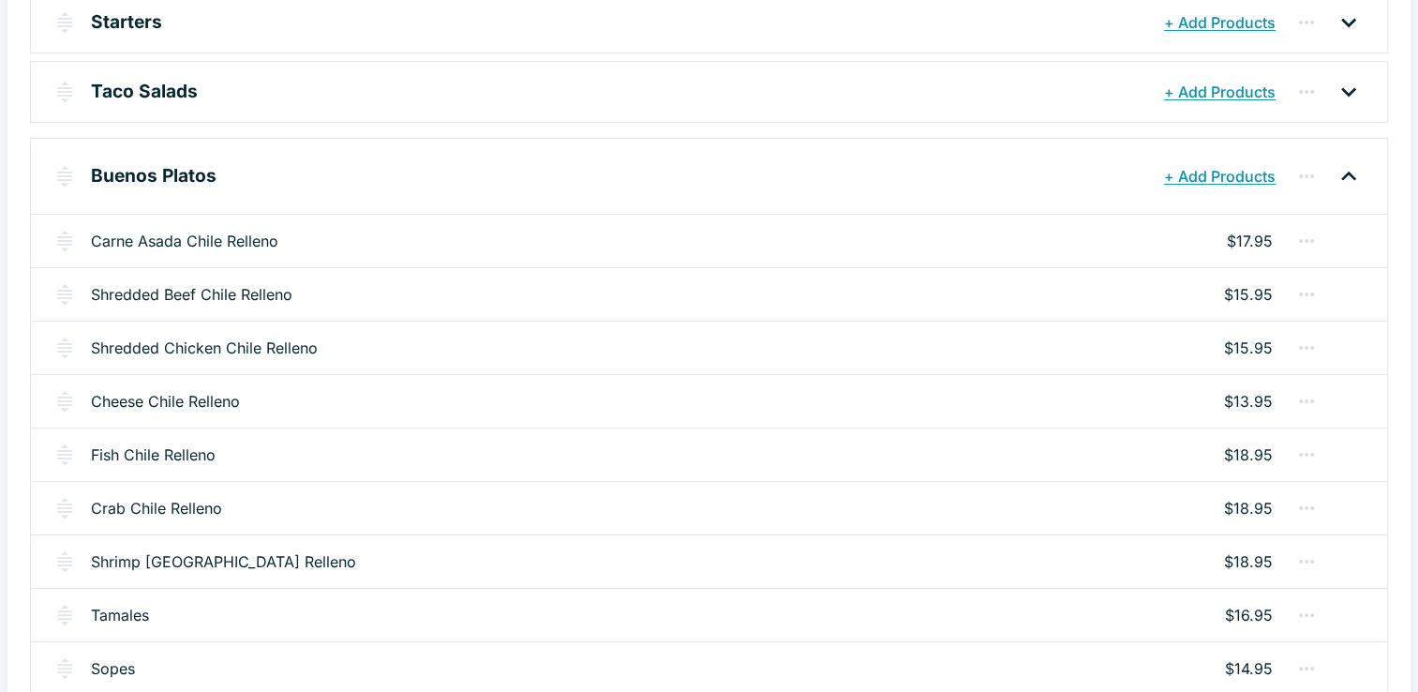
click at [212, 256] on div "[PERSON_NAME] Chile Relleno $17.95" at bounding box center [709, 240] width 1356 height 53
click at [210, 230] on link "Carne Asada Chile Relleno" at bounding box center [184, 241] width 187 height 22
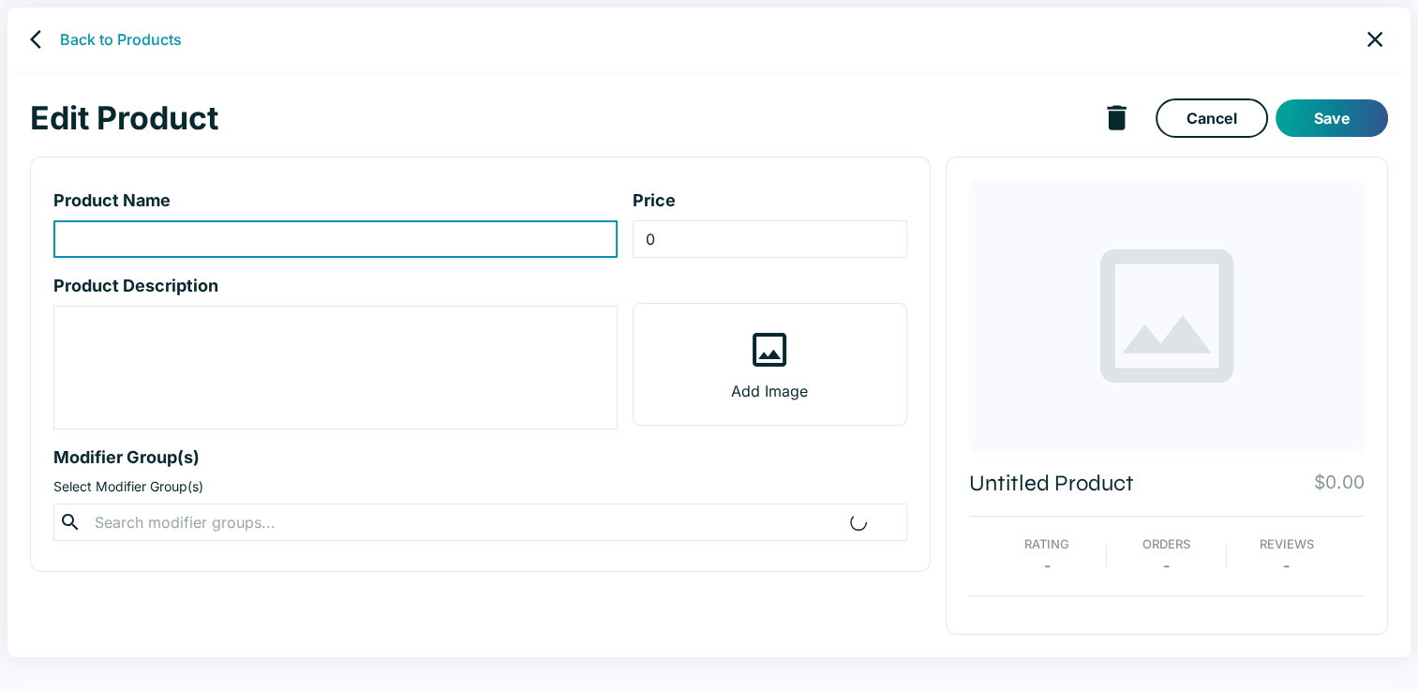
type input "Carne Asada Chile Relleno"
type input "17.95"
type textarea "Fresh Anaheim [GEOGRAPHIC_DATA] roasted, peeled, battered and deep fried, then …"
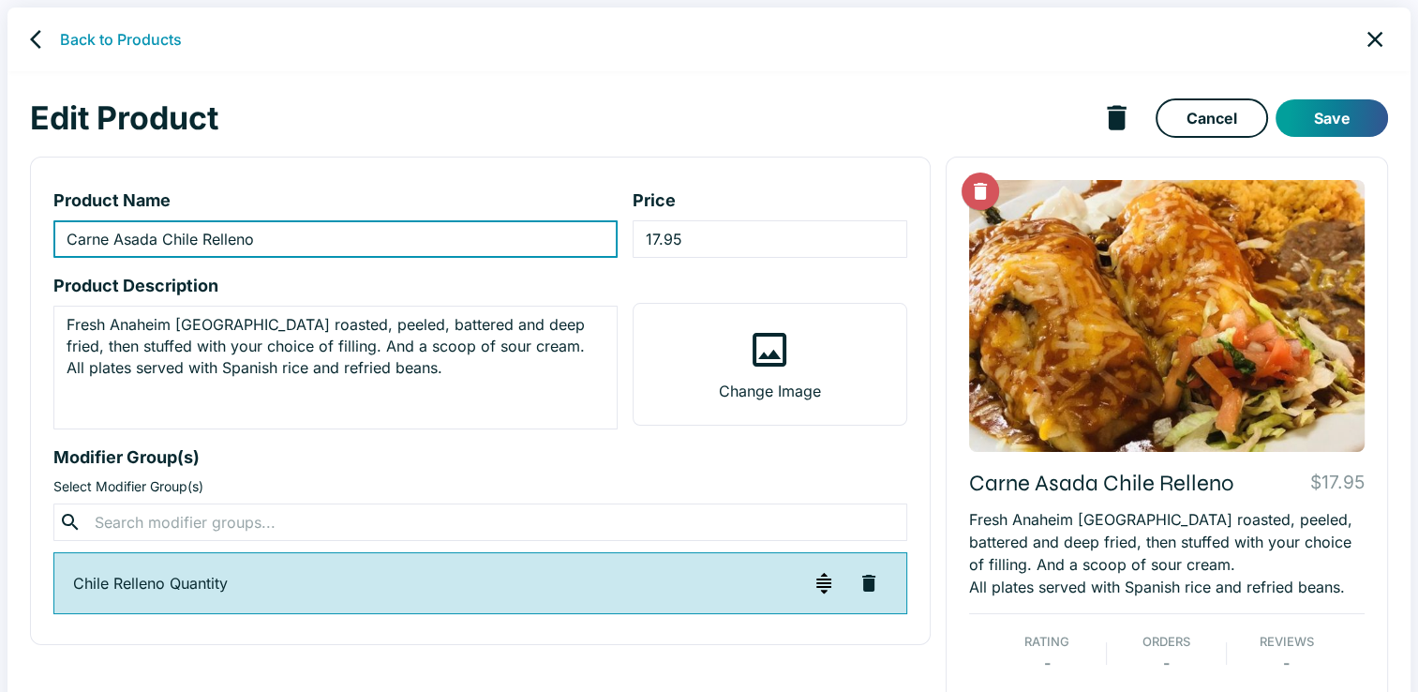
click at [1384, 31] on icon "close" at bounding box center [1374, 39] width 26 height 26
